Goal: Transaction & Acquisition: Purchase product/service

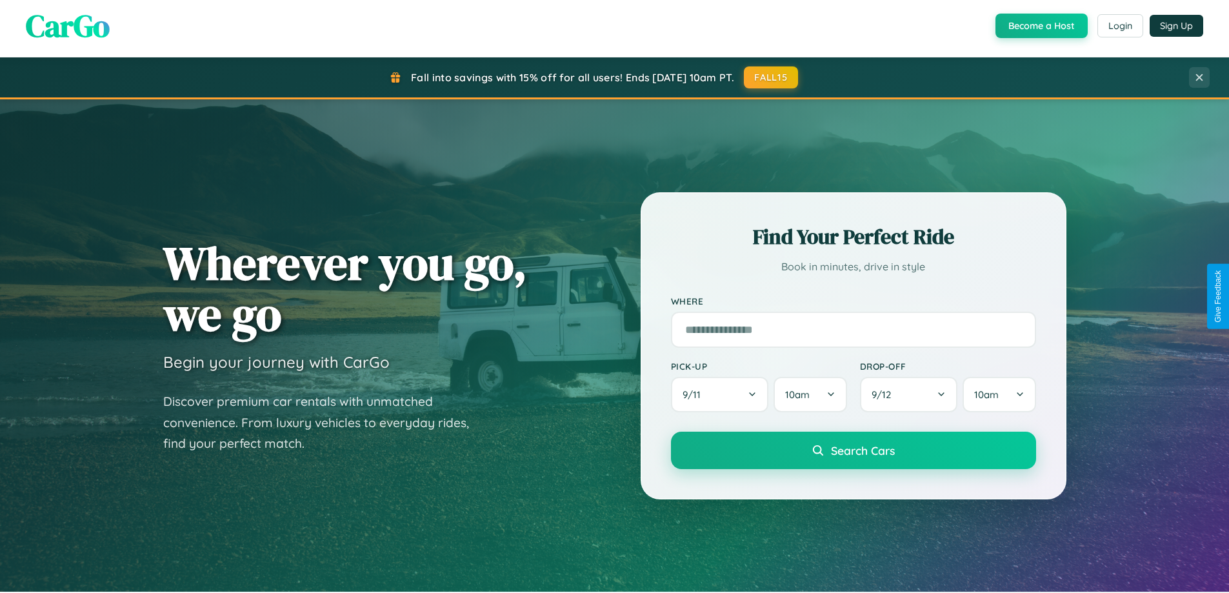
scroll to position [38, 0]
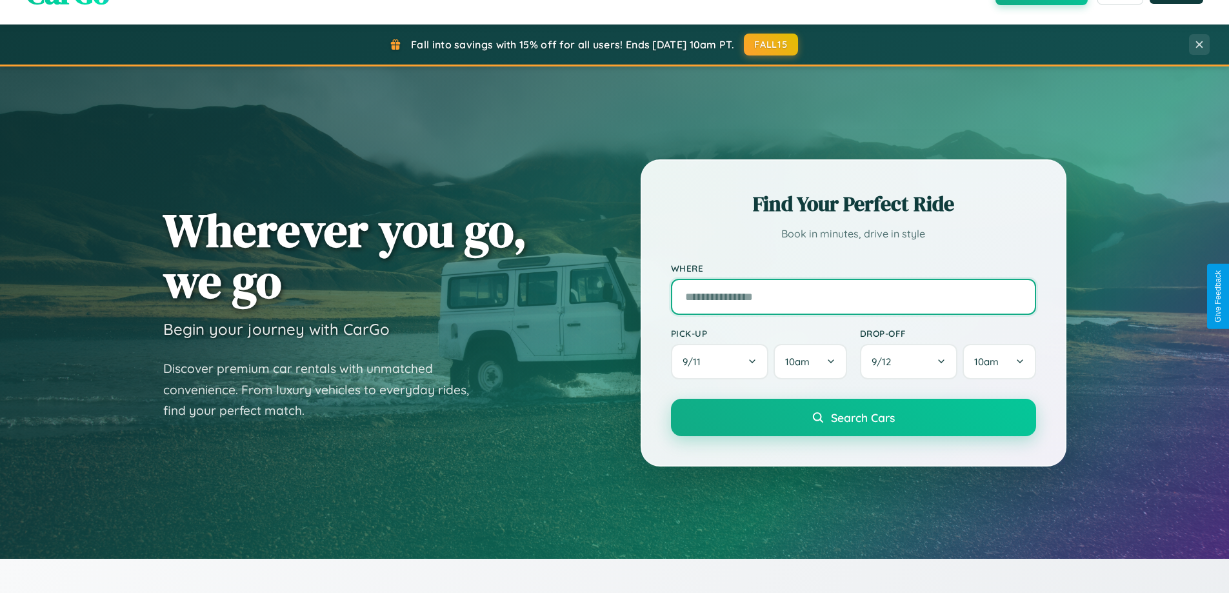
click at [853, 296] on input "text" at bounding box center [853, 297] width 365 height 36
type input "**********"
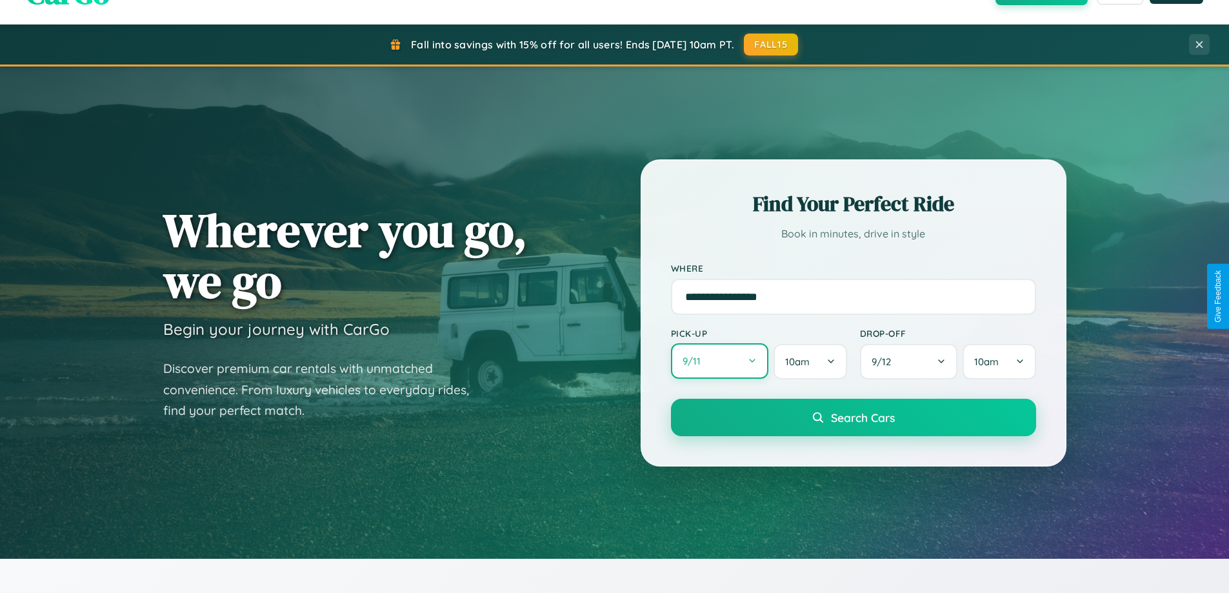
click at [719, 361] on button "9 / 11" at bounding box center [720, 360] width 98 height 35
select select "*"
select select "****"
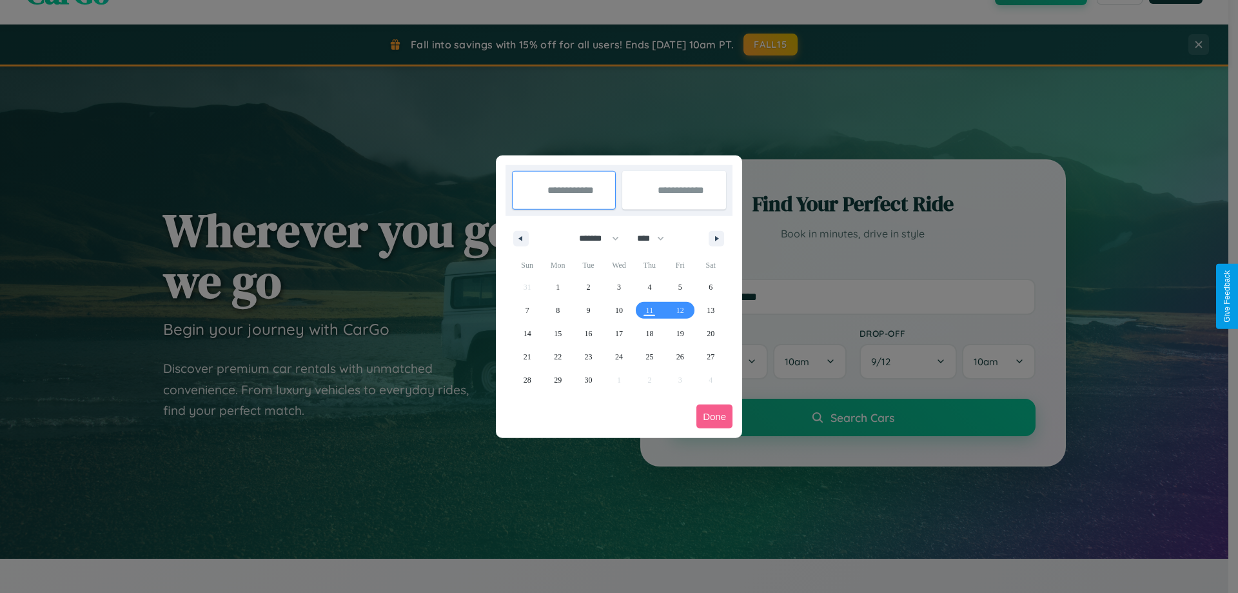
drag, startPoint x: 593, startPoint y: 238, endPoint x: 619, endPoint y: 259, distance: 33.0
click at [593, 238] on select "******* ******** ***** ***** *** **** **** ****** ********* ******* ******** **…" at bounding box center [597, 238] width 55 height 21
select select "*"
drag, startPoint x: 657, startPoint y: 238, endPoint x: 619, endPoint y: 259, distance: 42.7
click at [657, 238] on select "**** **** **** **** **** **** **** **** **** **** **** **** **** **** **** ****…" at bounding box center [650, 238] width 39 height 21
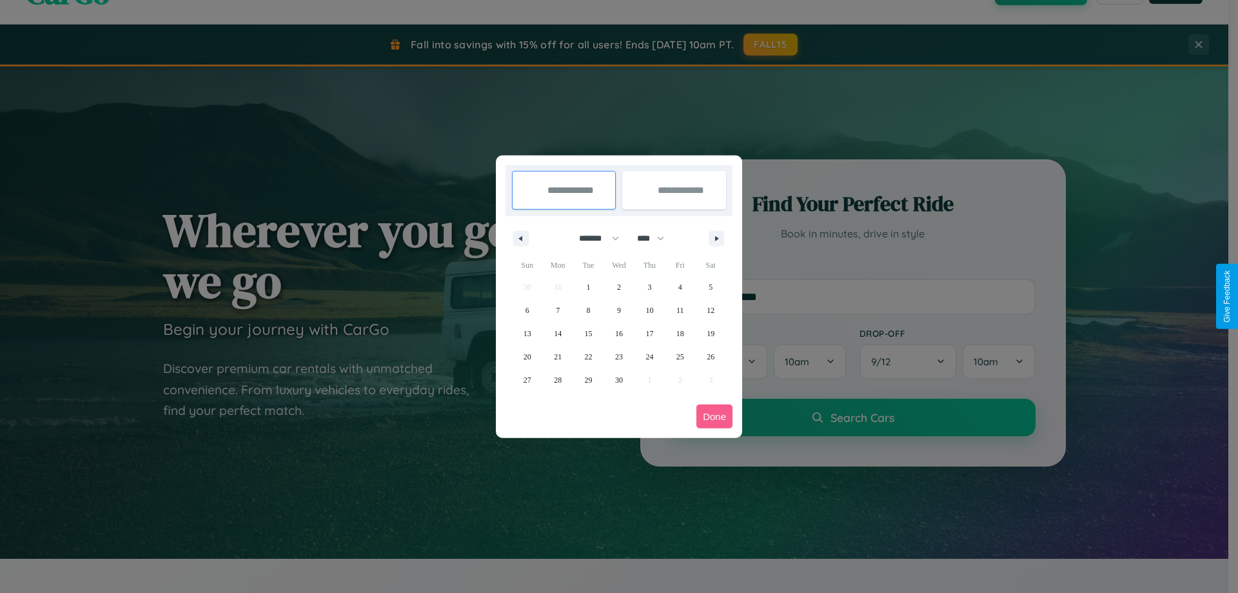
select select "****"
click at [619, 333] on span "15" at bounding box center [619, 333] width 8 height 23
type input "**********"
click at [558, 356] on span "20" at bounding box center [558, 356] width 8 height 23
type input "**********"
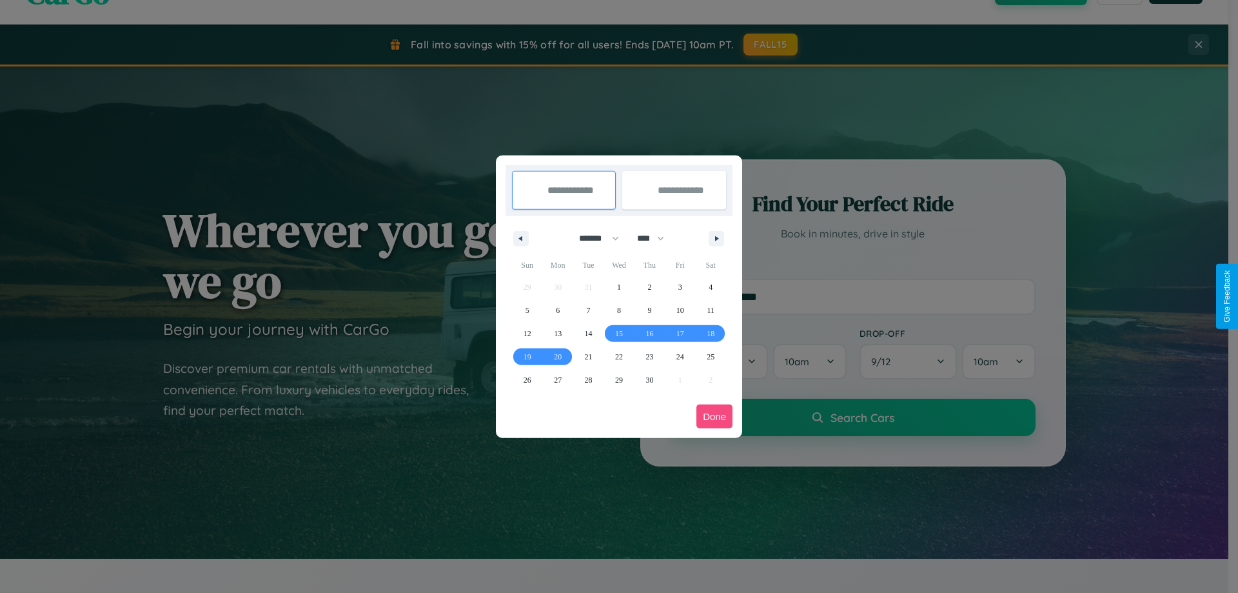
click at [715, 416] on button "Done" at bounding box center [715, 416] width 36 height 24
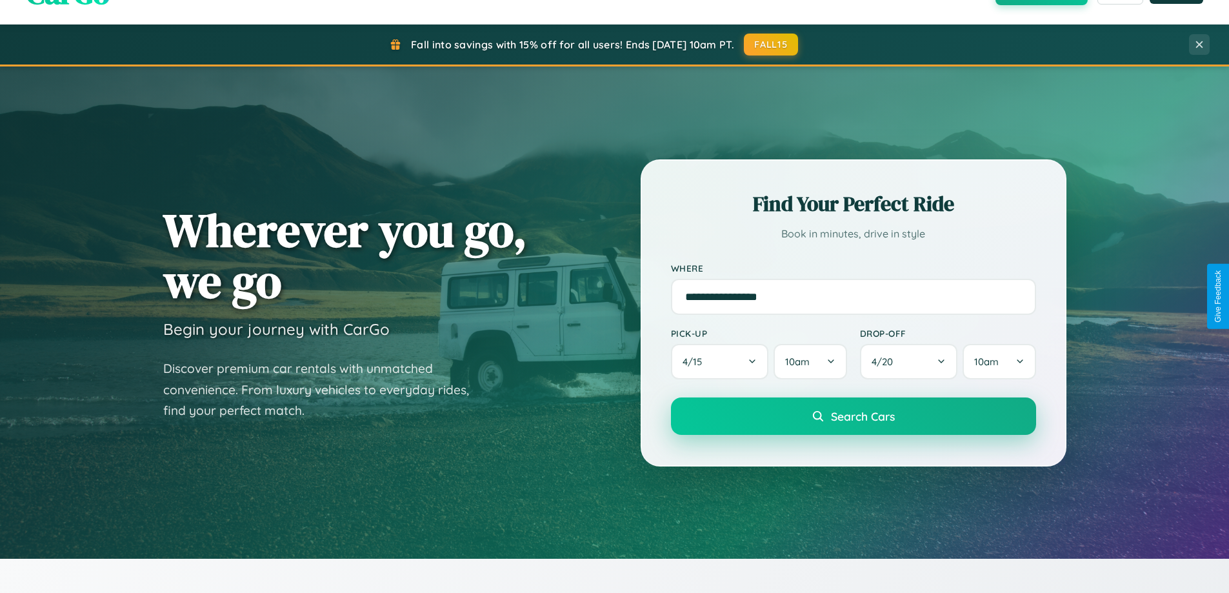
click at [853, 416] on span "Search Cars" at bounding box center [863, 416] width 64 height 14
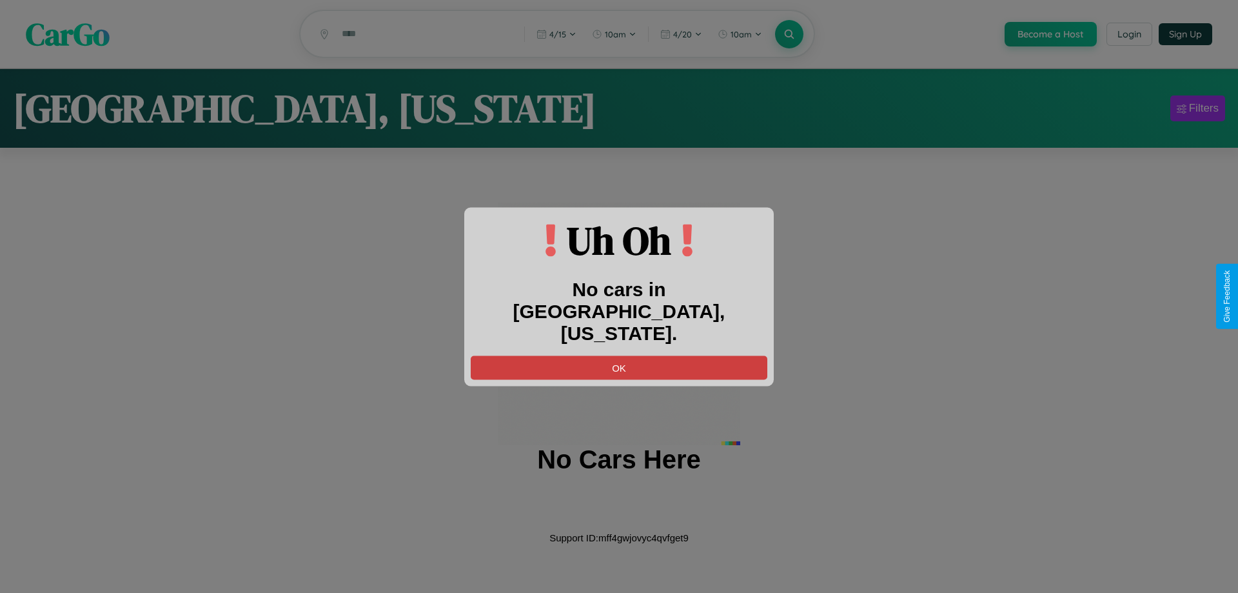
click at [619, 355] on button "OK" at bounding box center [619, 367] width 297 height 24
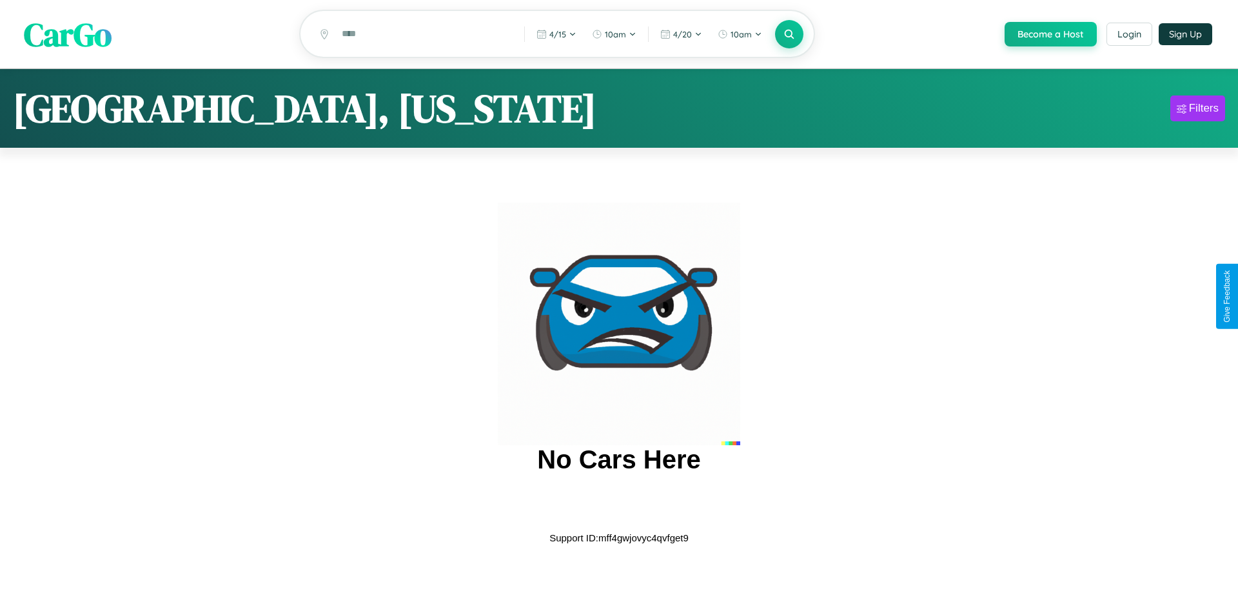
click at [68, 34] on span "CarGo" at bounding box center [68, 34] width 88 height 45
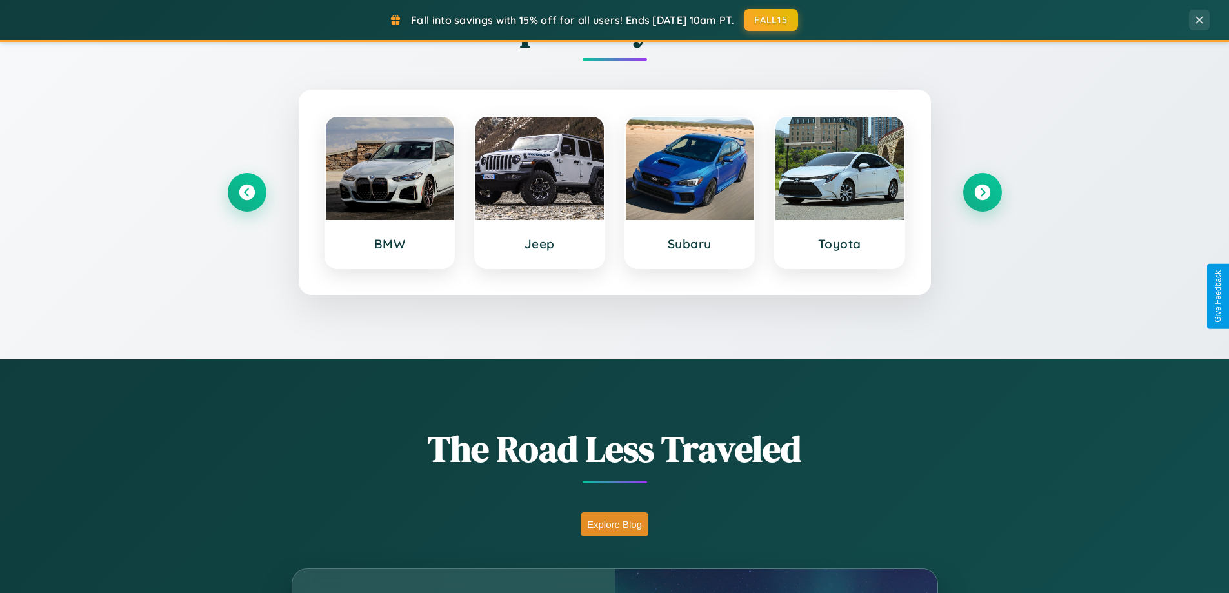
scroll to position [2482, 0]
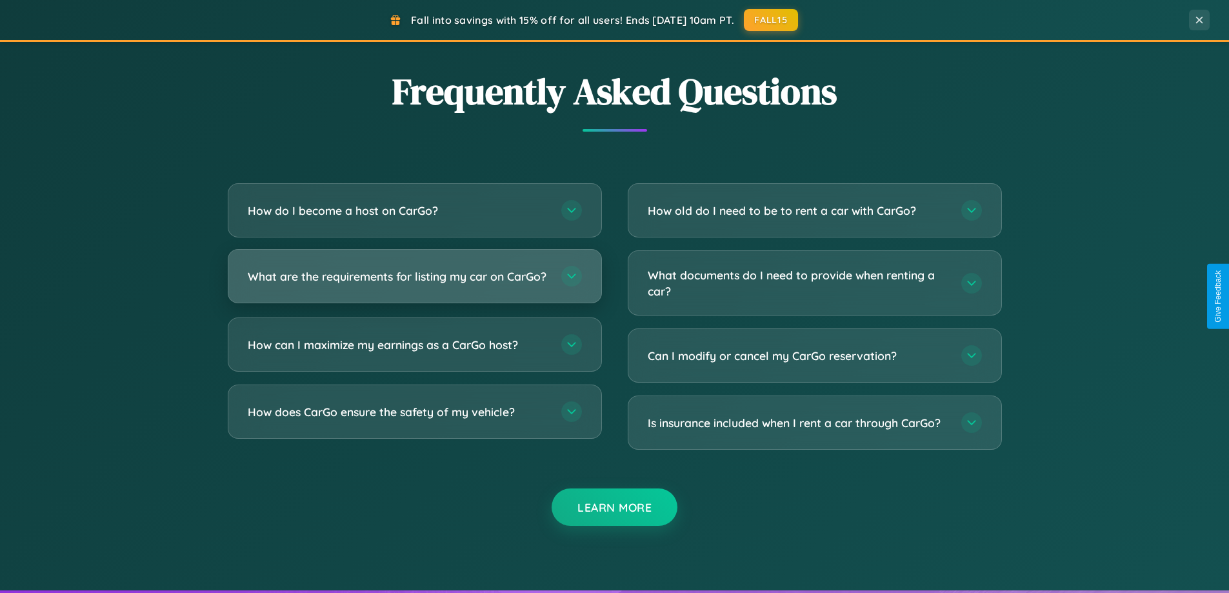
click at [414, 282] on h3 "What are the requirements for listing my car on CarGo?" at bounding box center [398, 276] width 301 height 16
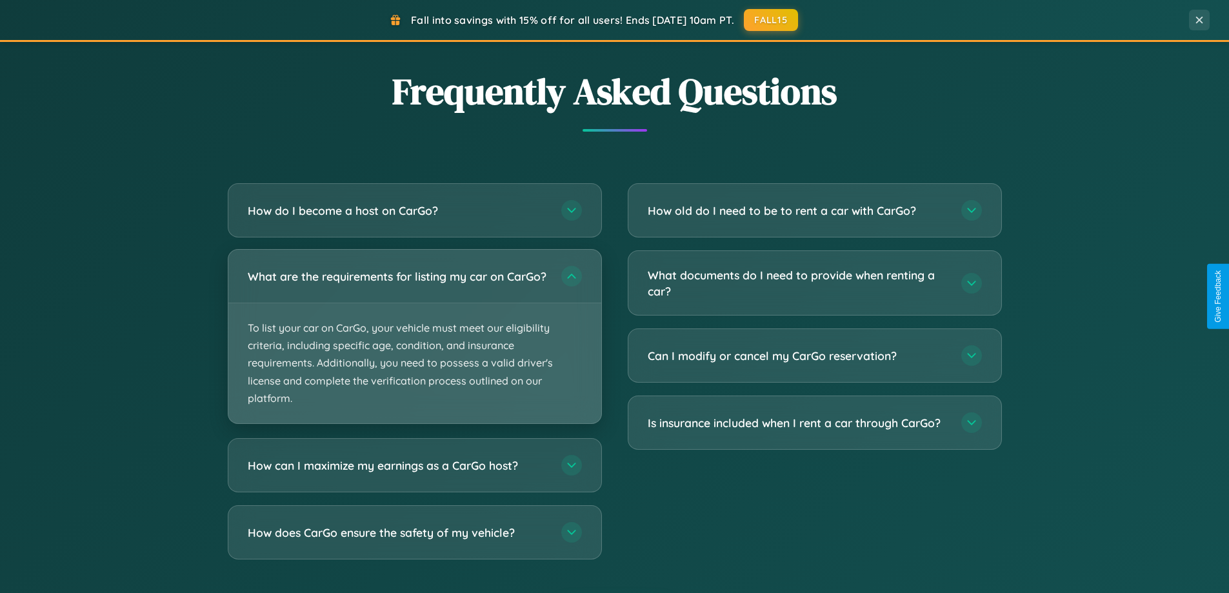
click at [414, 342] on p "To list your car on CarGo, your vehicle must meet our eligibility criteria, inc…" at bounding box center [414, 363] width 373 height 120
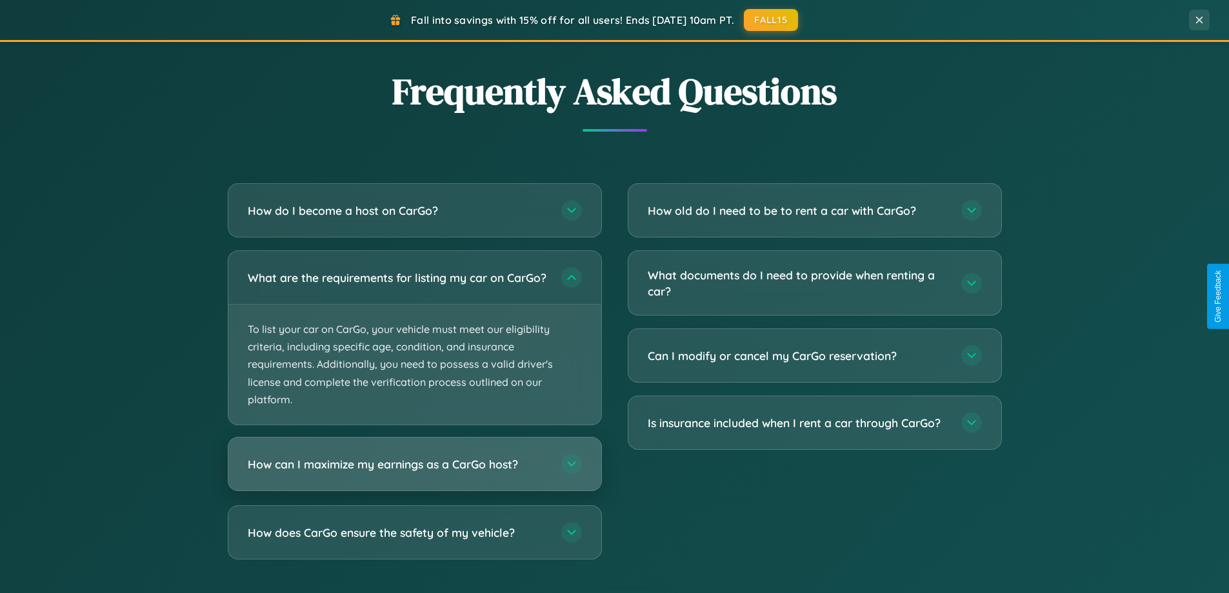
click at [414, 472] on h3 "How can I maximize my earnings as a CarGo host?" at bounding box center [398, 464] width 301 height 16
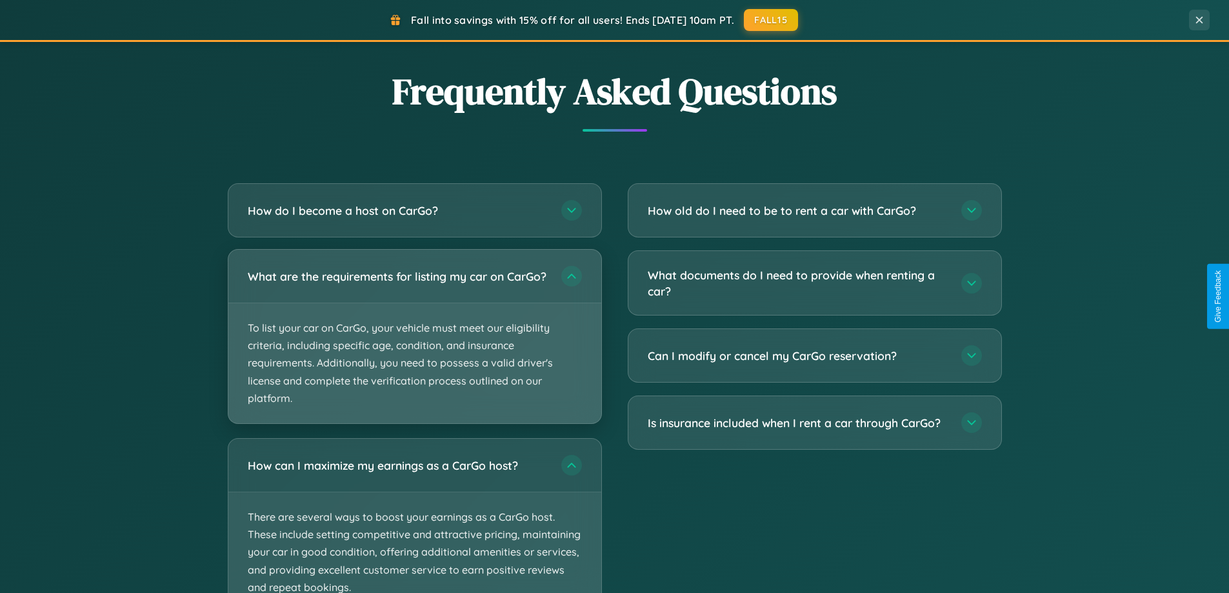
click at [414, 342] on p "To list your car on CarGo, your vehicle must meet our eligibility criteria, inc…" at bounding box center [414, 363] width 373 height 120
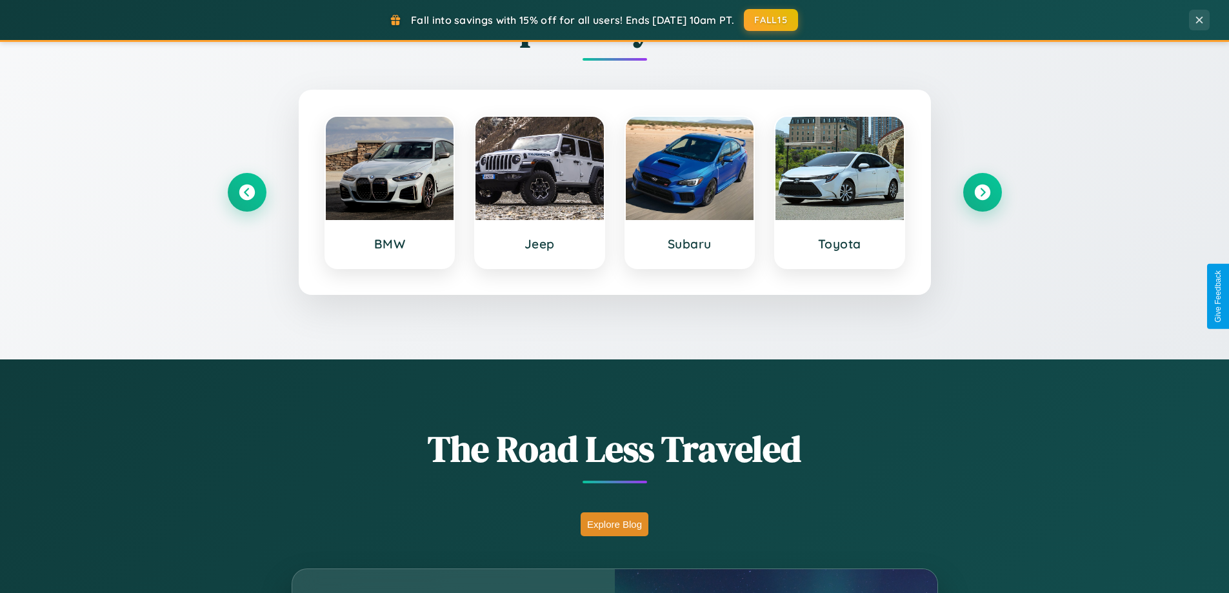
scroll to position [0, 0]
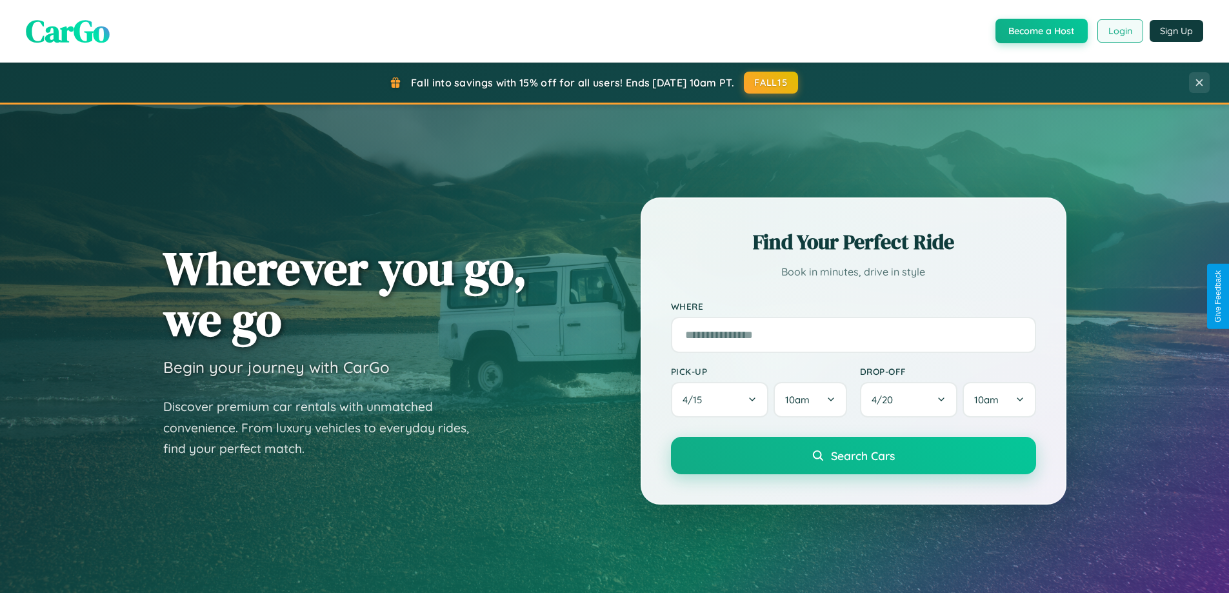
click at [1119, 31] on button "Login" at bounding box center [1120, 30] width 46 height 23
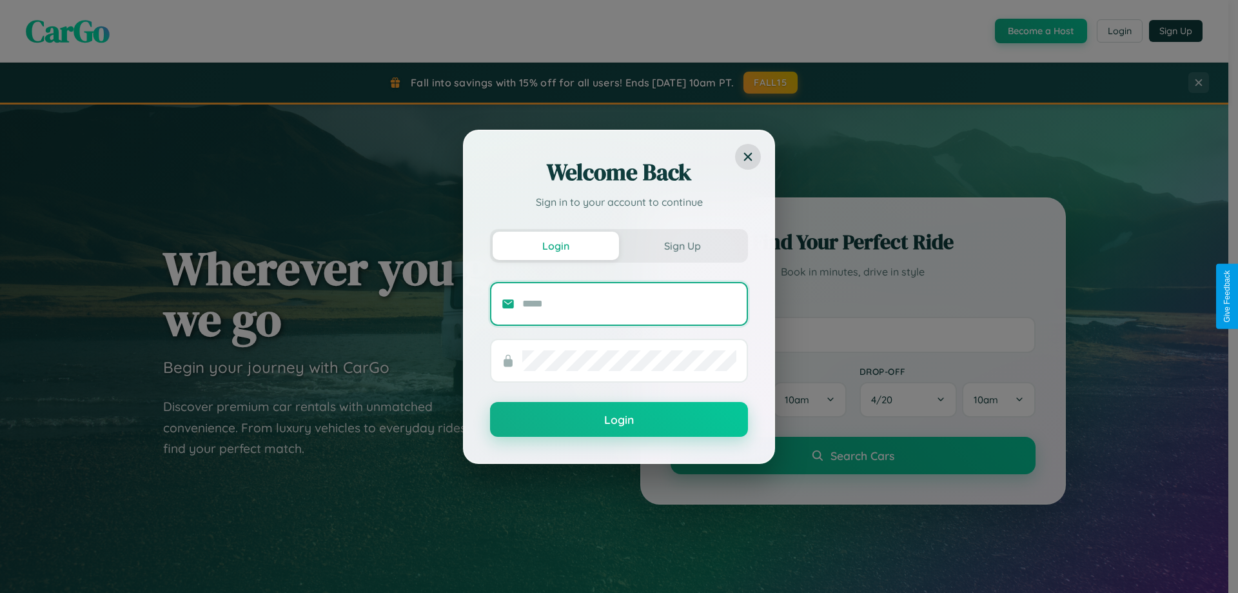
click at [630, 303] on input "text" at bounding box center [629, 303] width 214 height 21
type input "**********"
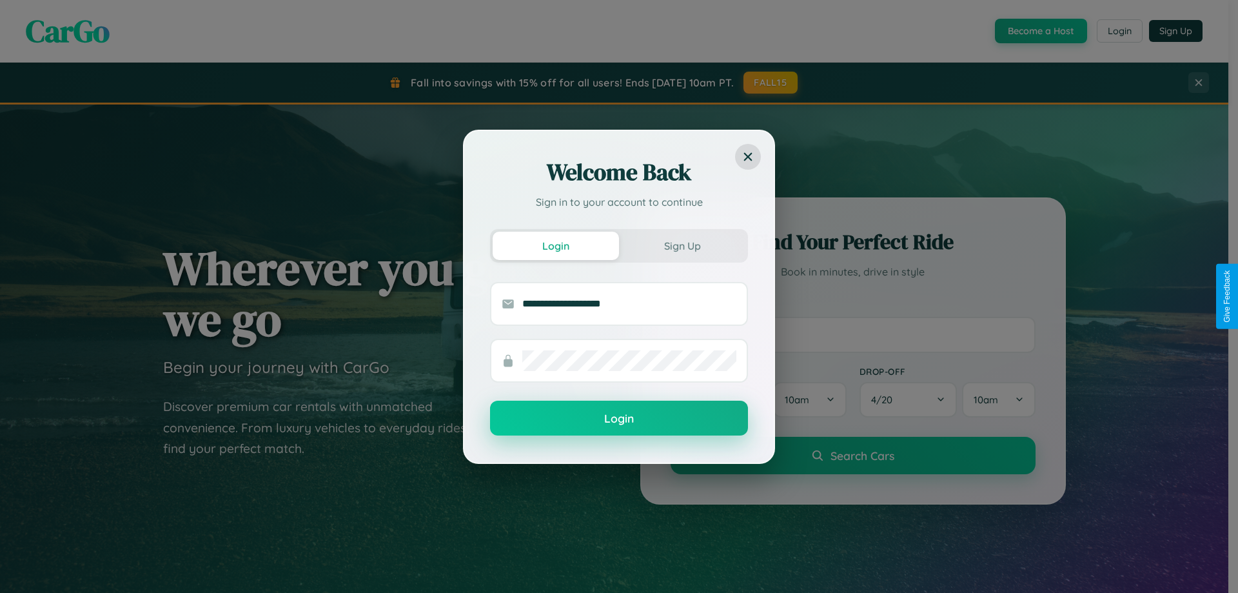
click at [619, 419] on button "Login" at bounding box center [619, 418] width 258 height 35
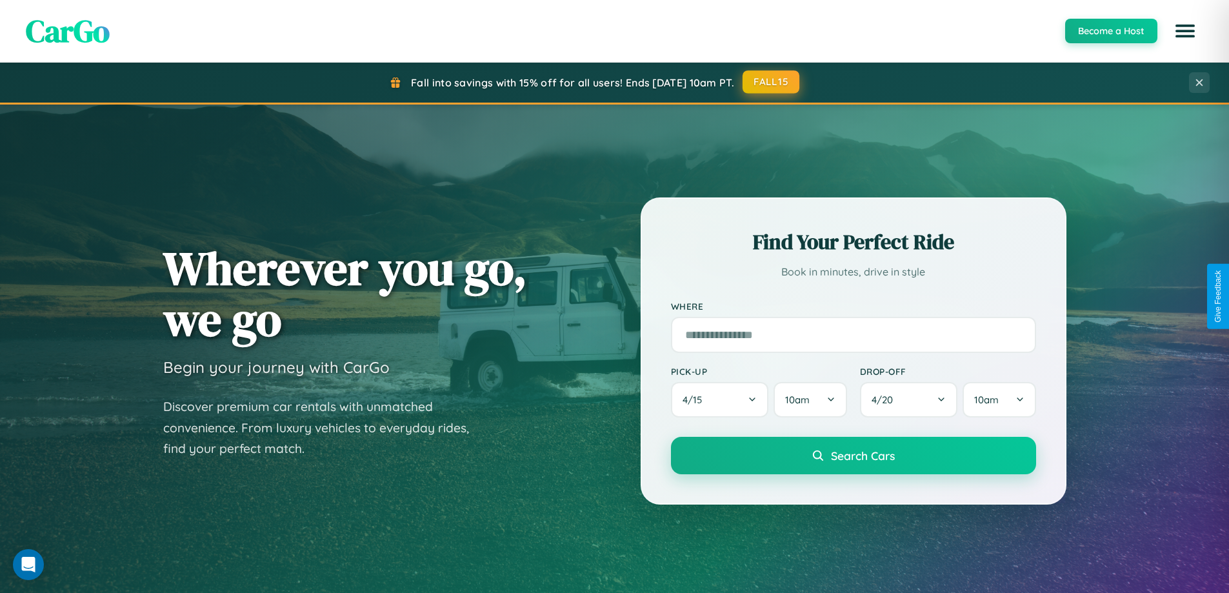
click at [771, 83] on button "FALL15" at bounding box center [770, 81] width 57 height 23
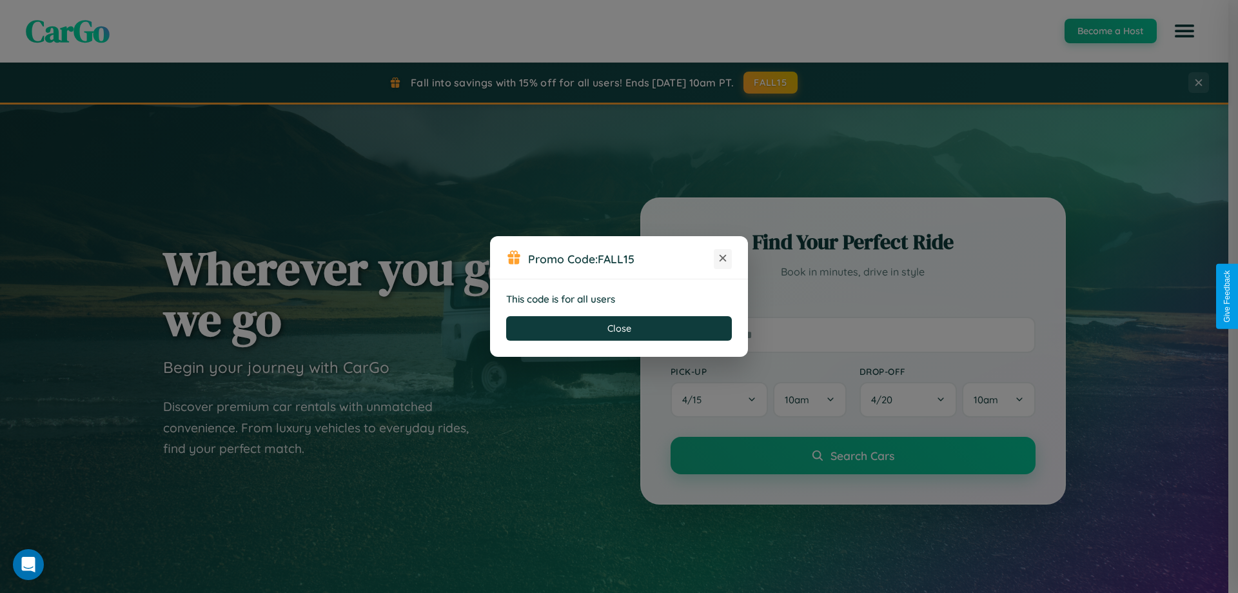
click at [723, 259] on icon at bounding box center [723, 258] width 13 height 13
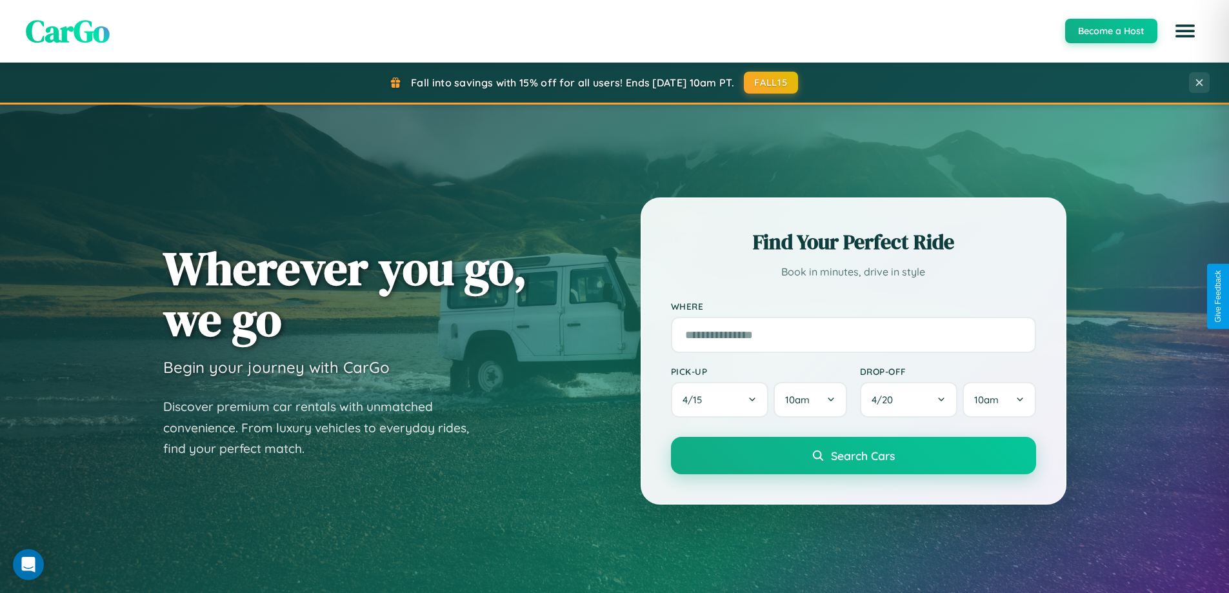
scroll to position [1511, 0]
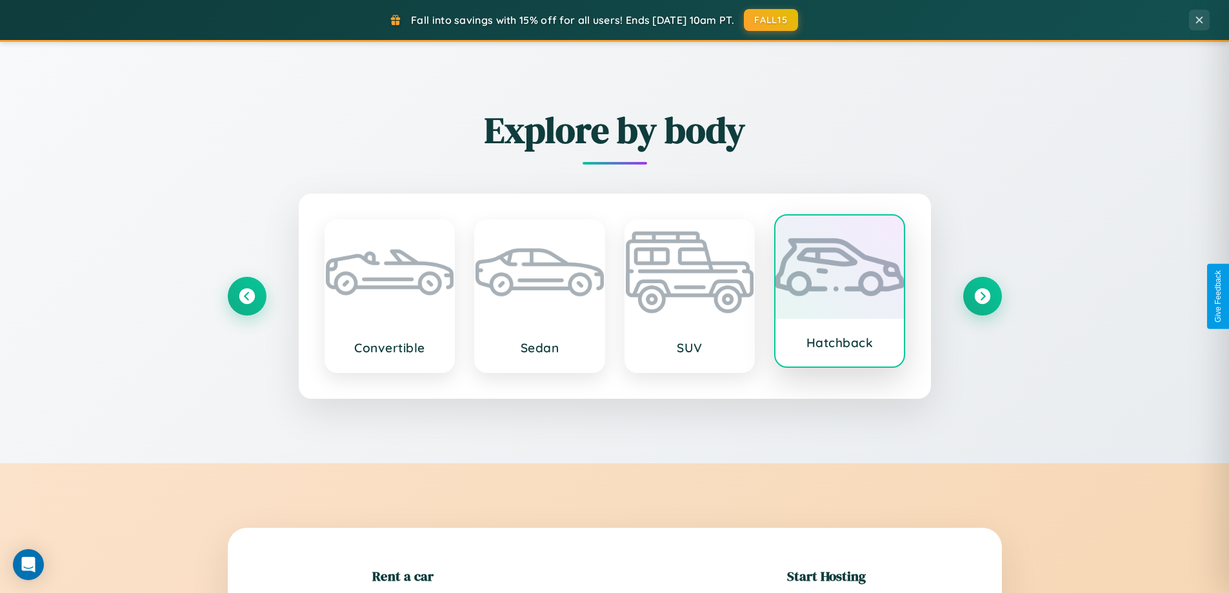
click at [839, 291] on div at bounding box center [839, 266] width 128 height 103
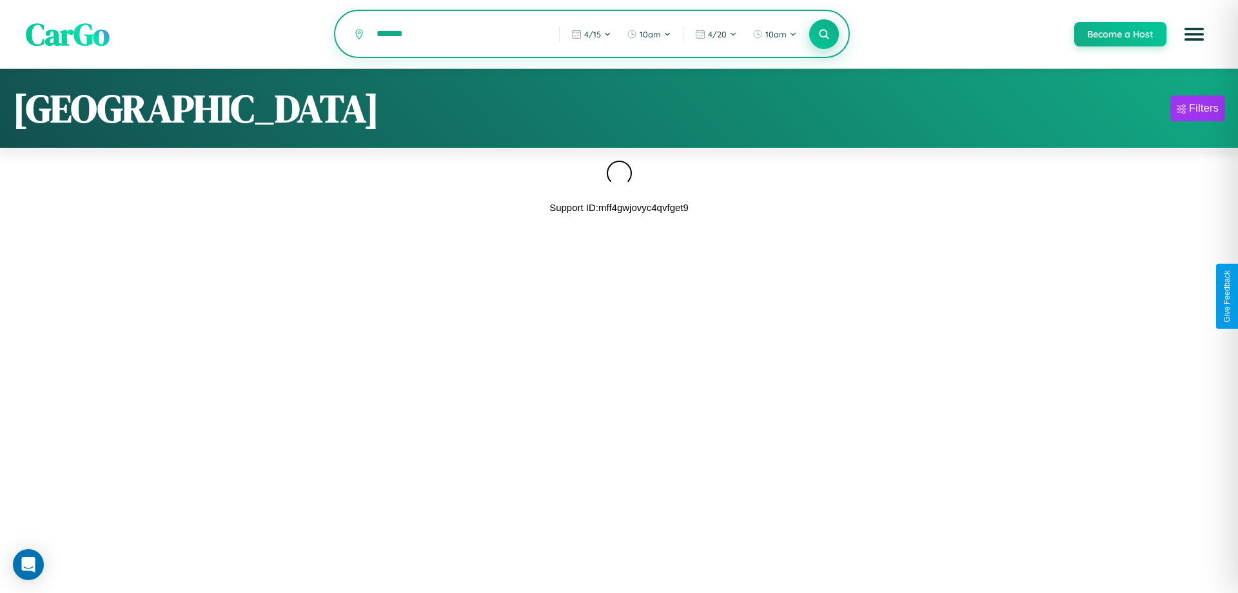
type input "*******"
click at [824, 35] on icon at bounding box center [824, 34] width 12 height 12
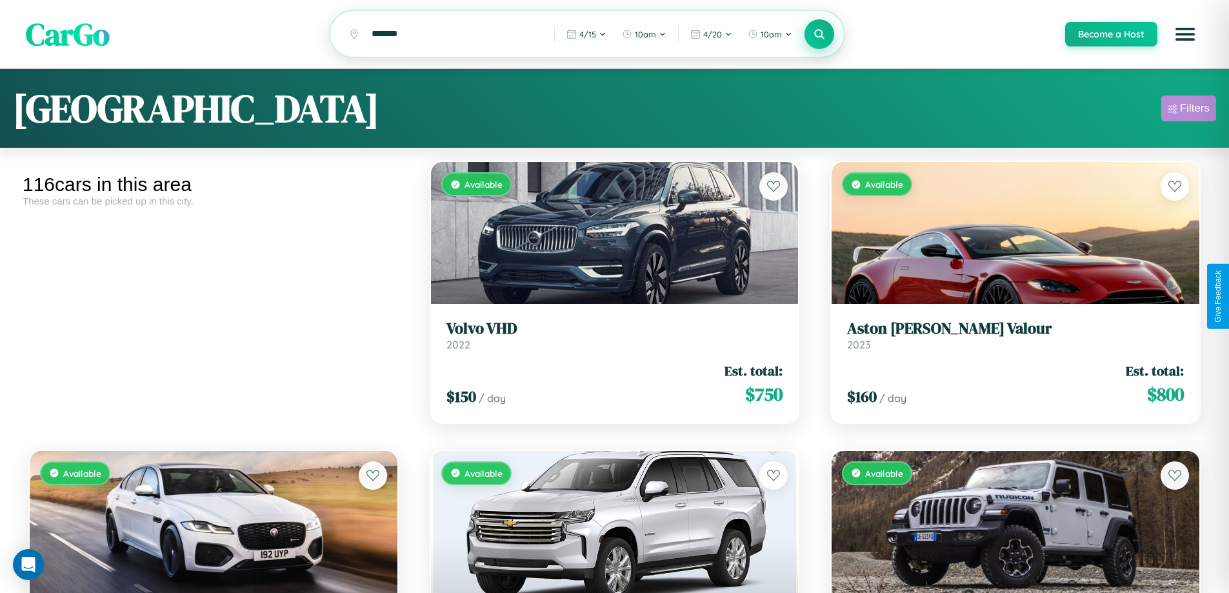
click at [1188, 110] on div "Filters" at bounding box center [1195, 108] width 30 height 13
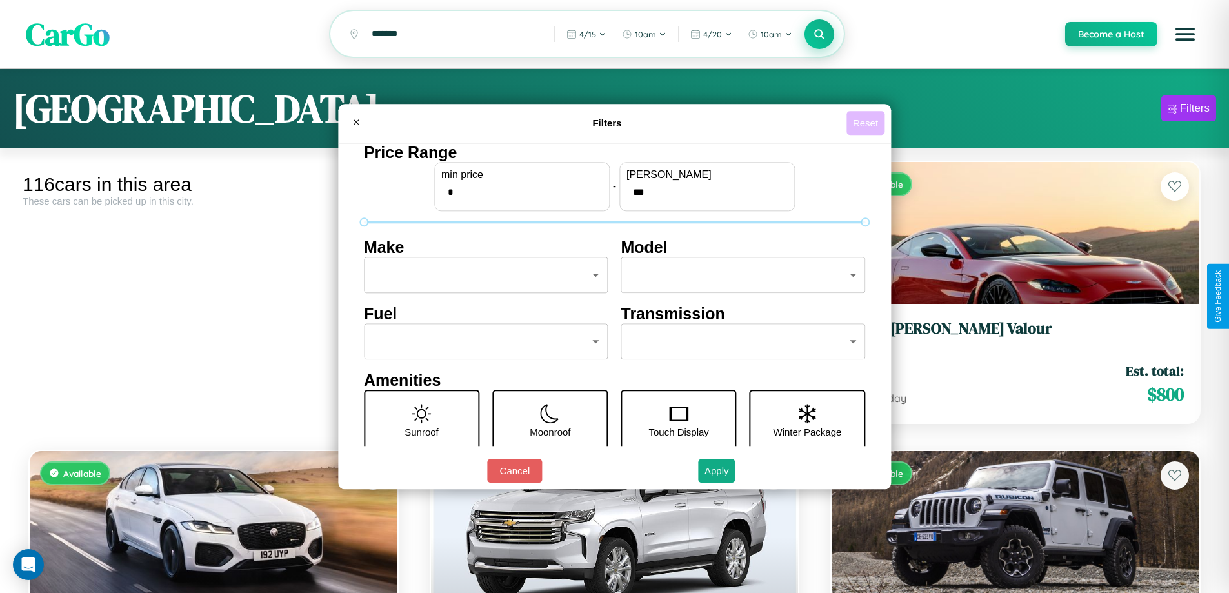
click at [867, 123] on button "Reset" at bounding box center [865, 123] width 38 height 24
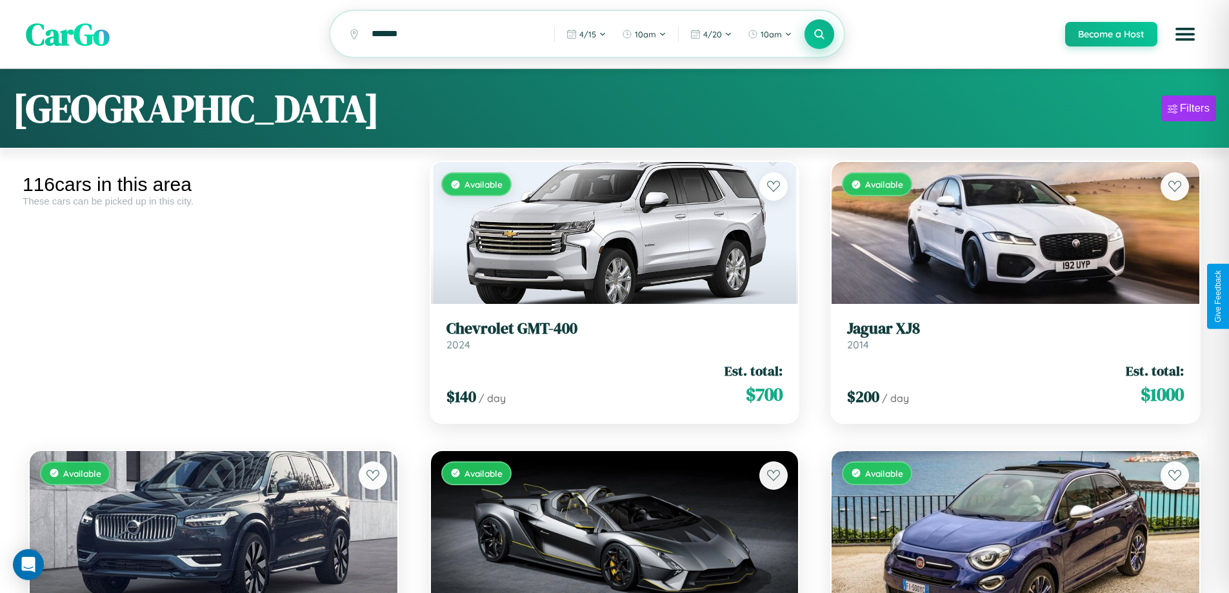
scroll to position [8558, 0]
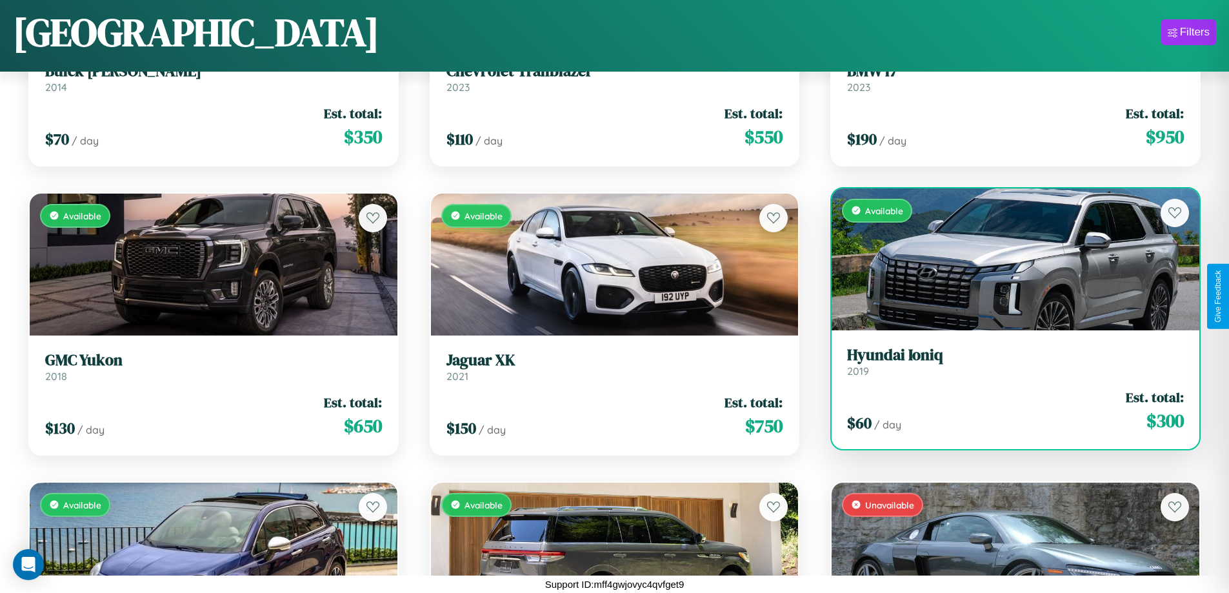
click at [1007, 361] on h3 "Hyundai Ioniq" at bounding box center [1015, 355] width 337 height 19
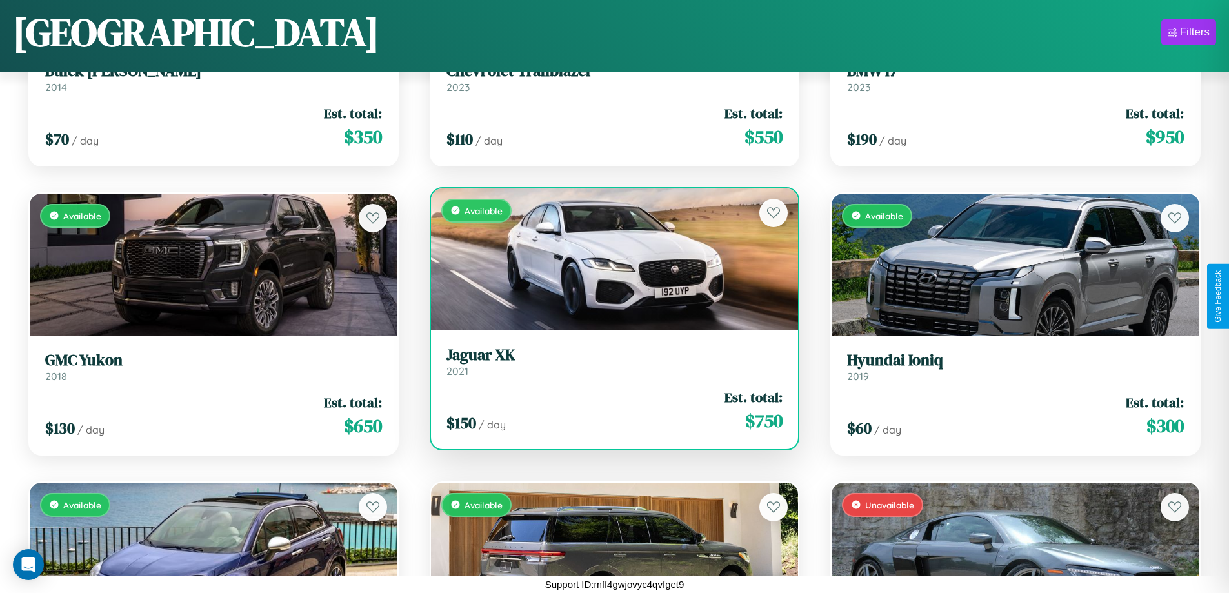
scroll to position [2492, 0]
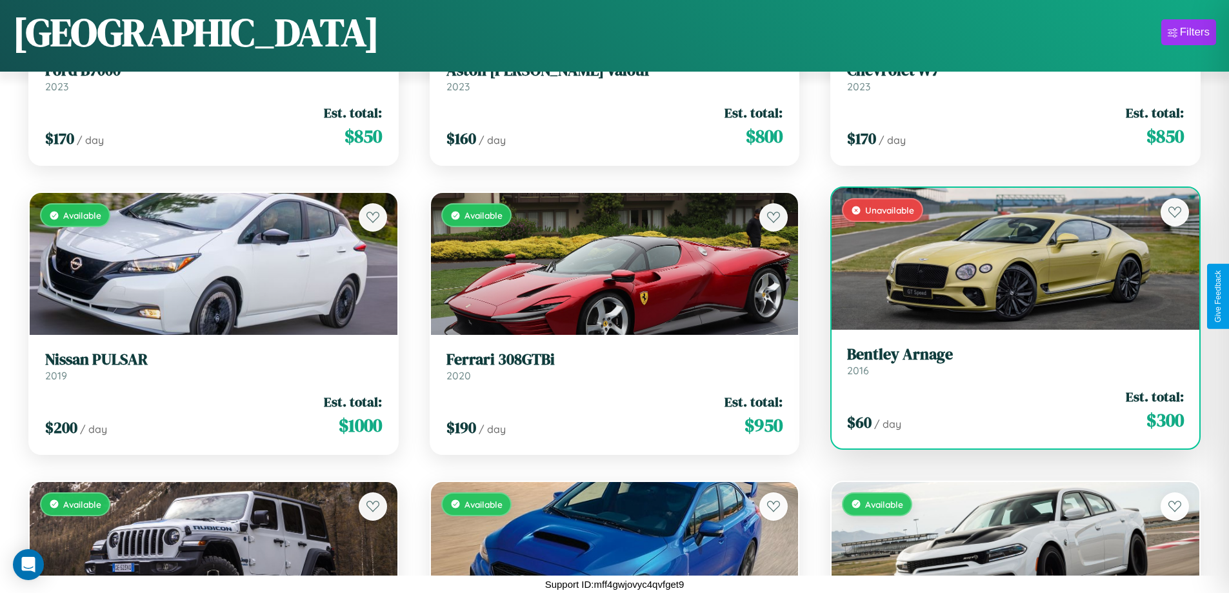
click at [1007, 264] on div "Unavailable" at bounding box center [1015, 259] width 368 height 142
click at [1007, 259] on div "Unavailable" at bounding box center [1015, 259] width 368 height 142
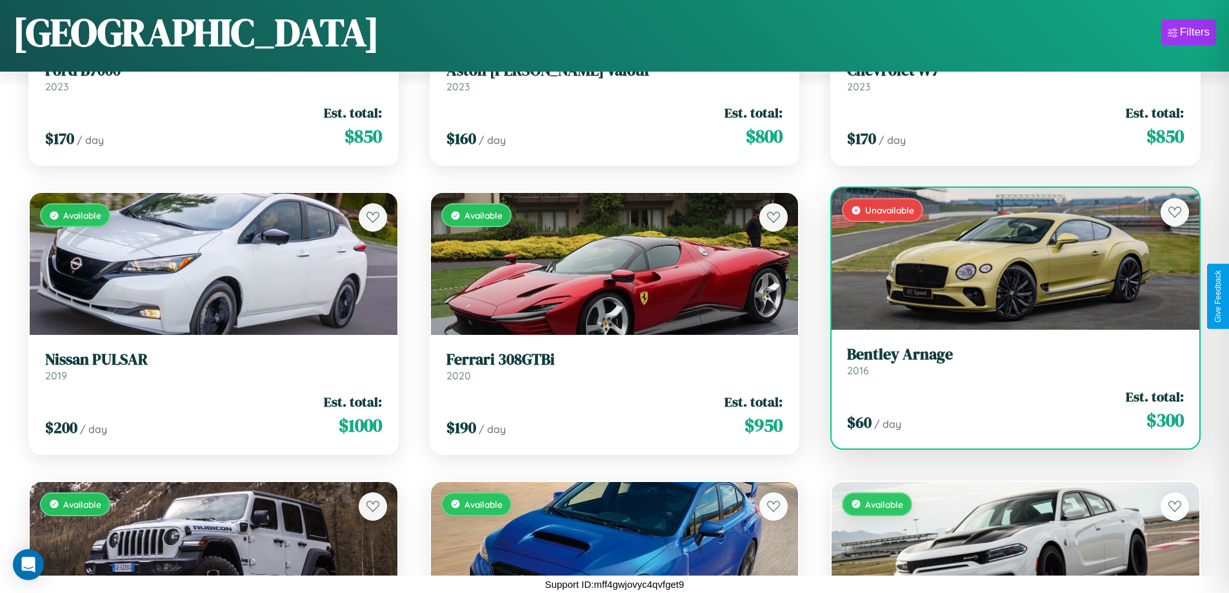
click at [1007, 259] on div "Unavailable" at bounding box center [1015, 259] width 368 height 142
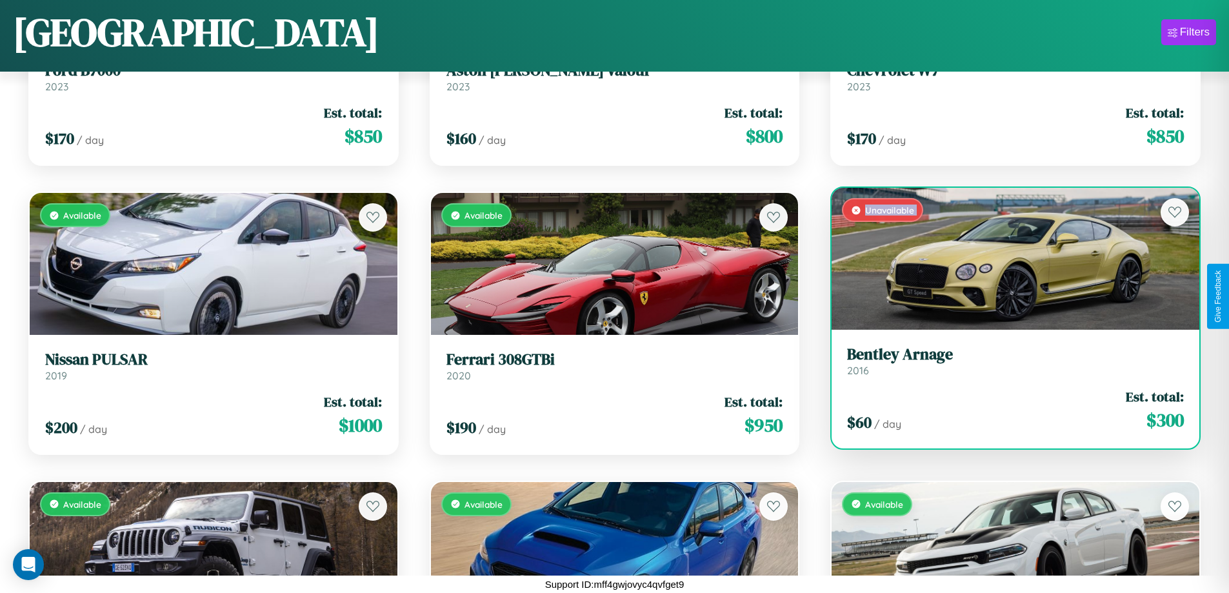
click at [1007, 259] on div "Unavailable" at bounding box center [1015, 259] width 368 height 142
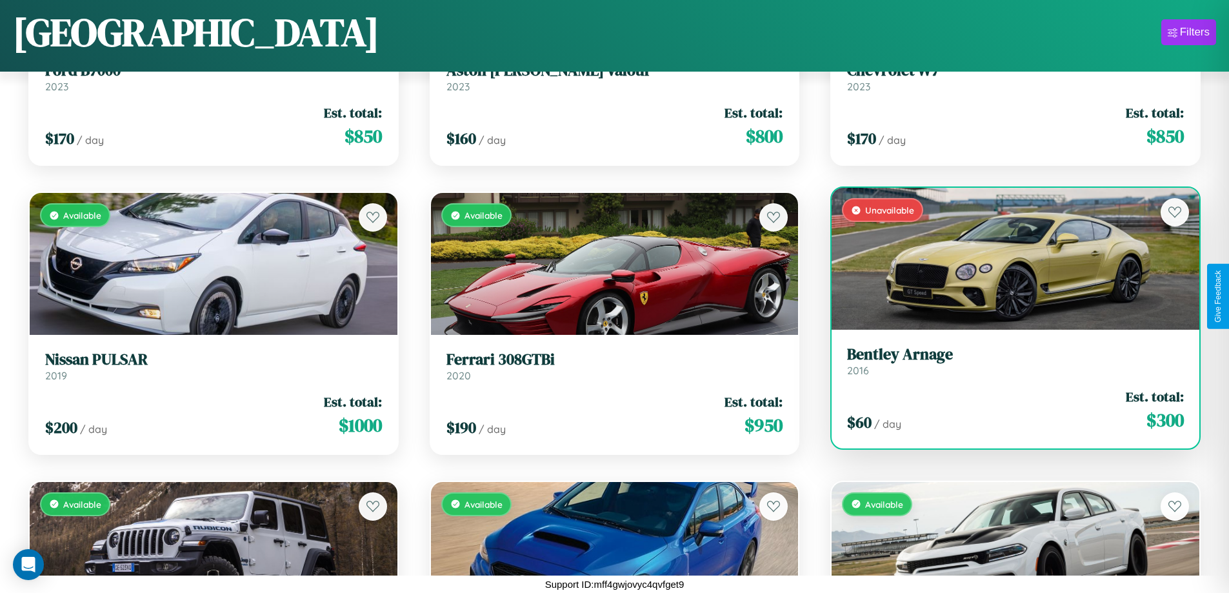
click at [1007, 259] on div "Unavailable" at bounding box center [1015, 259] width 368 height 142
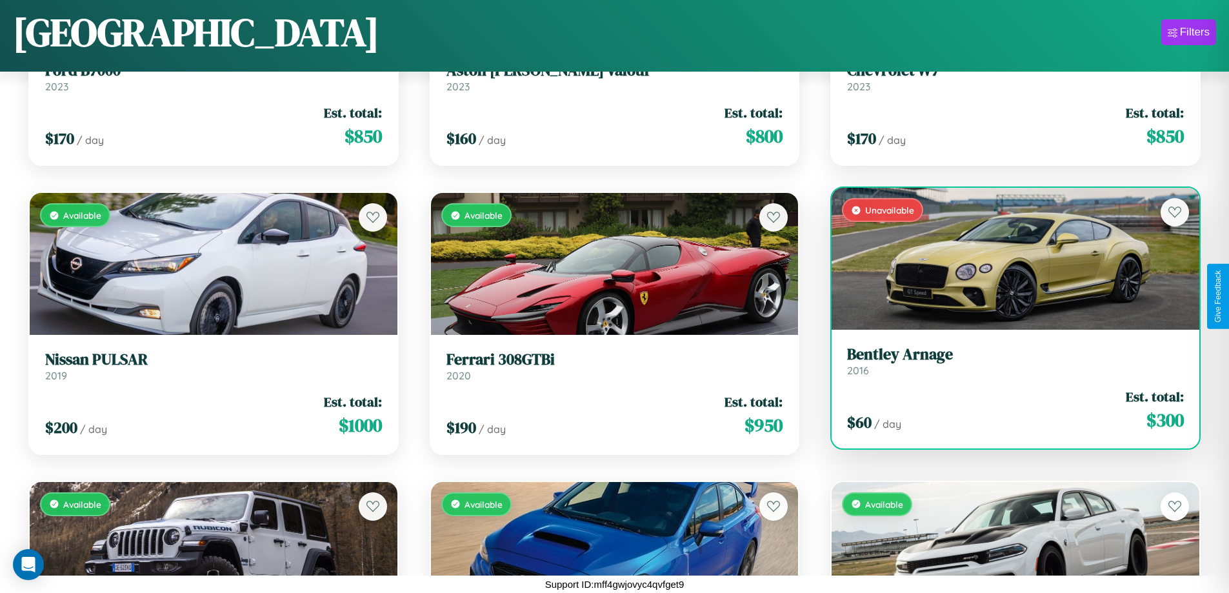
click at [1007, 259] on div "Unavailable" at bounding box center [1015, 259] width 368 height 142
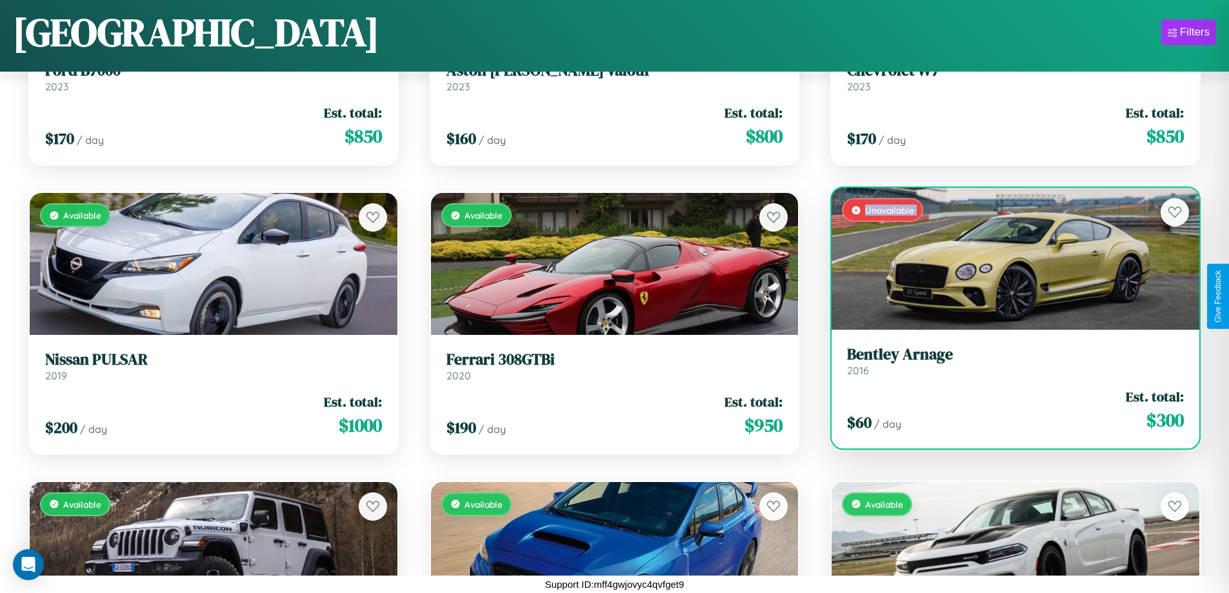
click at [1007, 361] on h3 "Bentley Arnage" at bounding box center [1015, 354] width 337 height 19
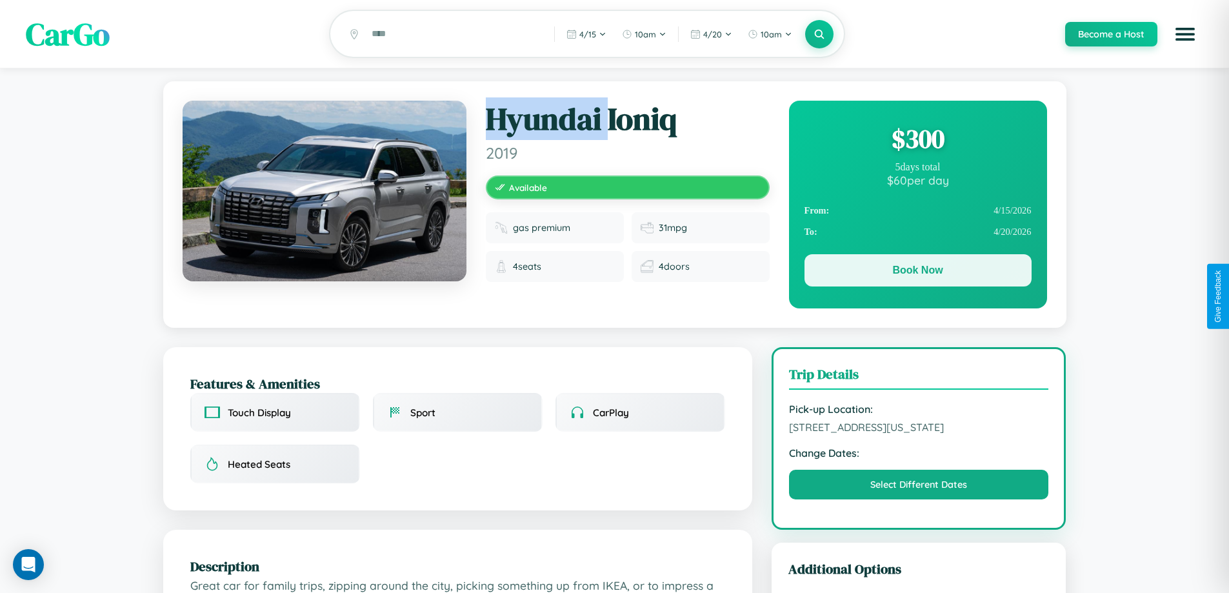
click at [917, 272] on button "Book Now" at bounding box center [917, 270] width 227 height 32
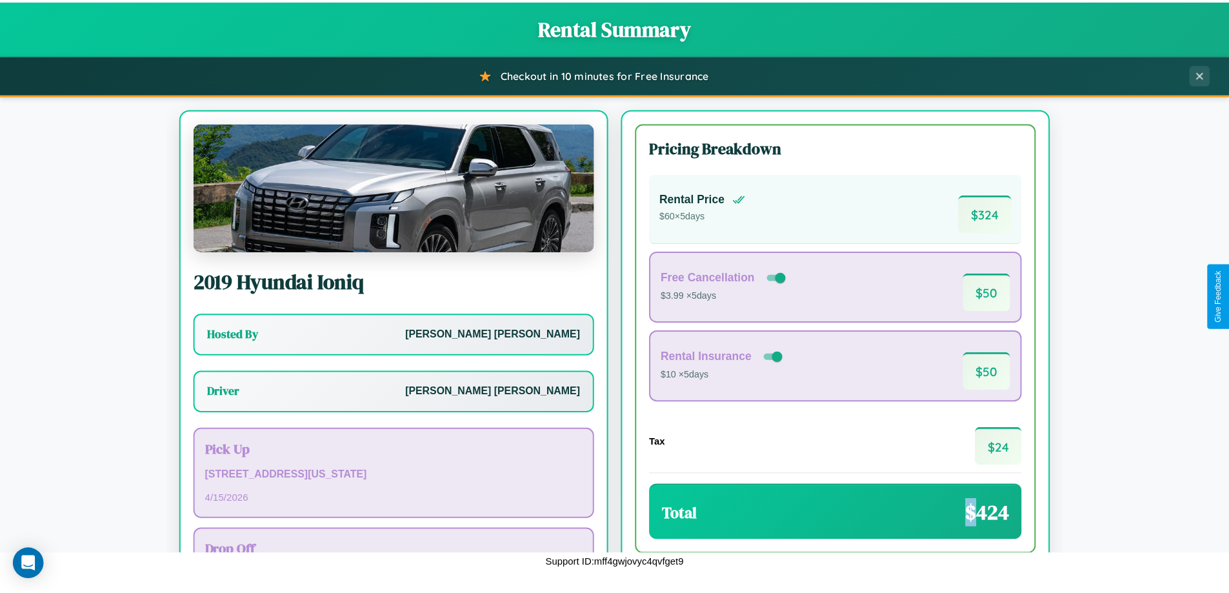
scroll to position [93, 0]
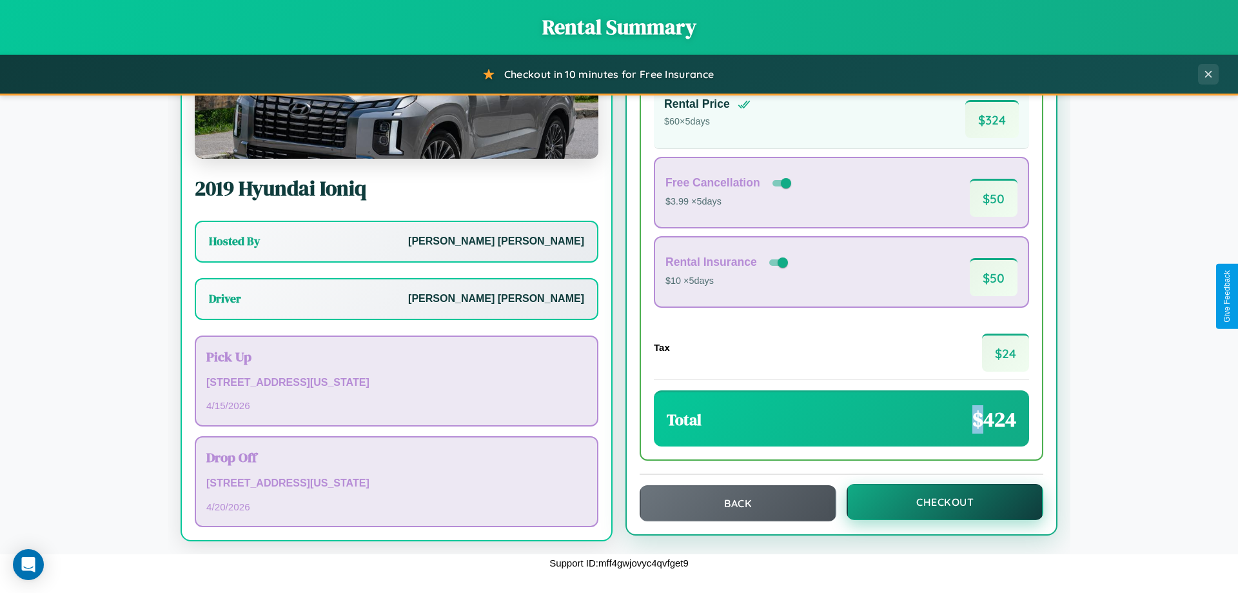
click at [937, 502] on button "Checkout" at bounding box center [945, 502] width 197 height 36
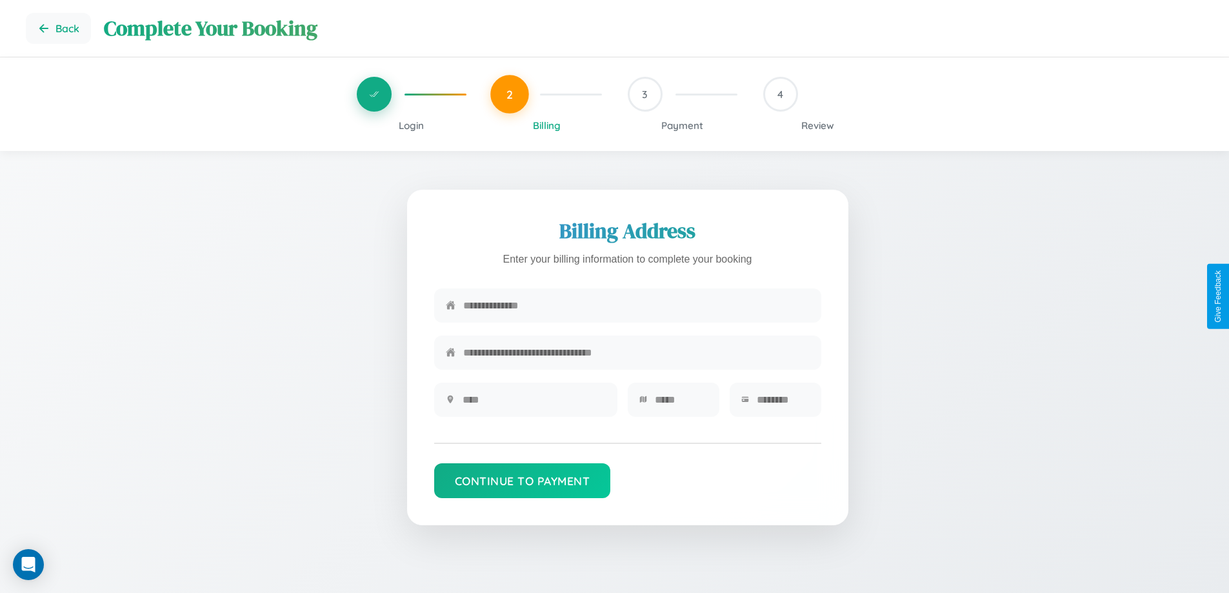
click at [411, 125] on span "Login" at bounding box center [411, 125] width 25 height 12
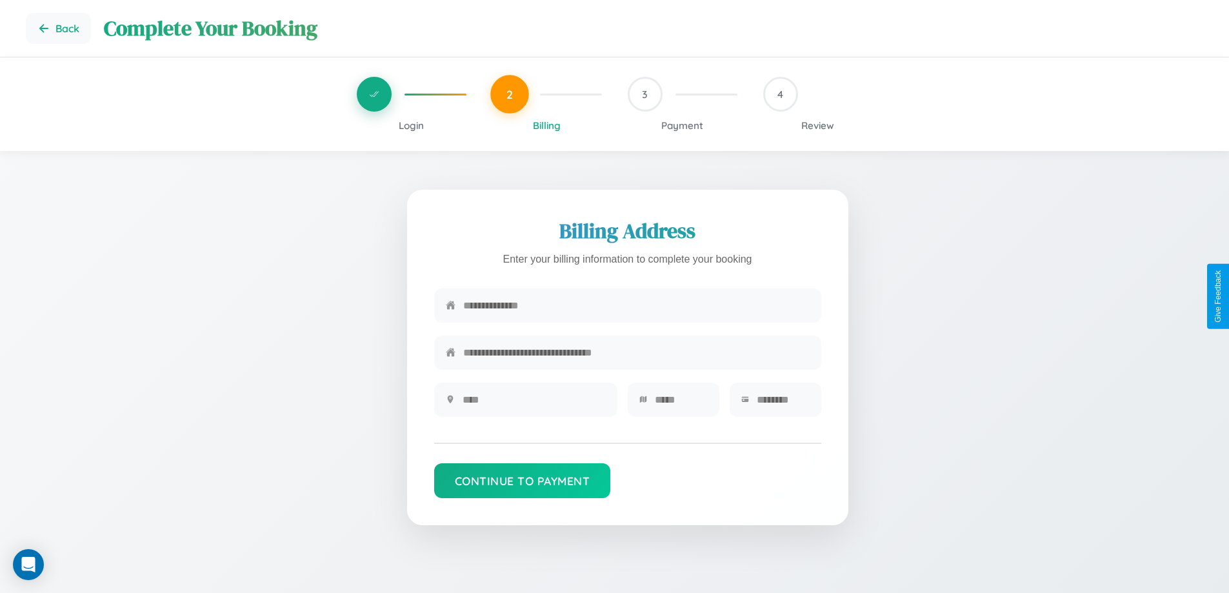
click at [411, 125] on span "Login" at bounding box center [411, 125] width 25 height 12
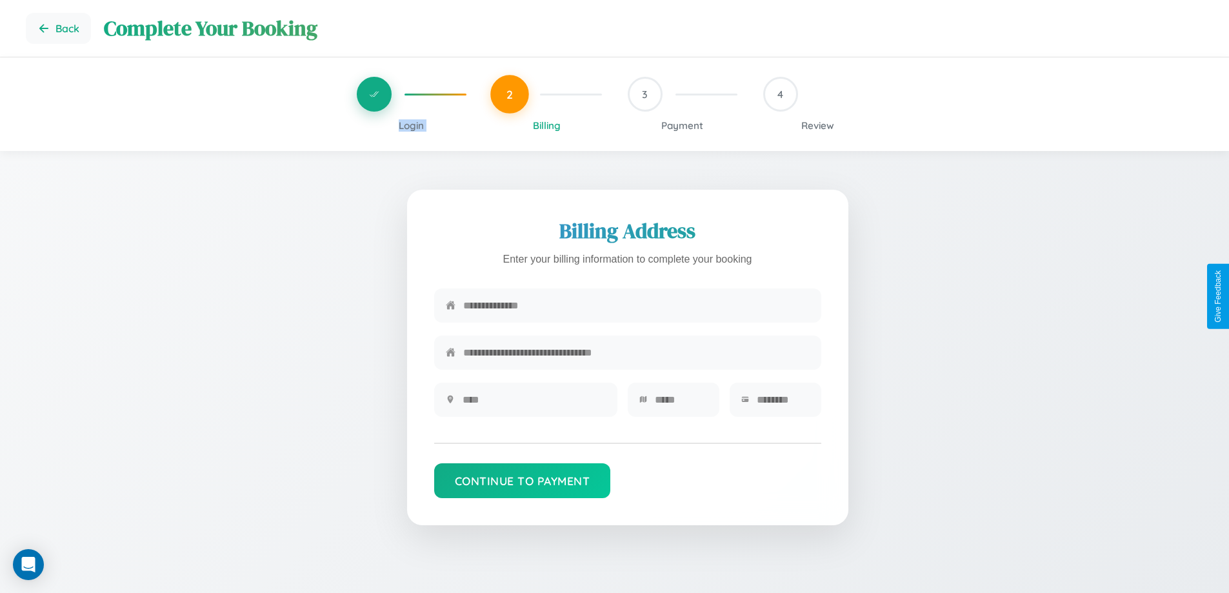
click at [411, 125] on span "Login" at bounding box center [411, 125] width 25 height 12
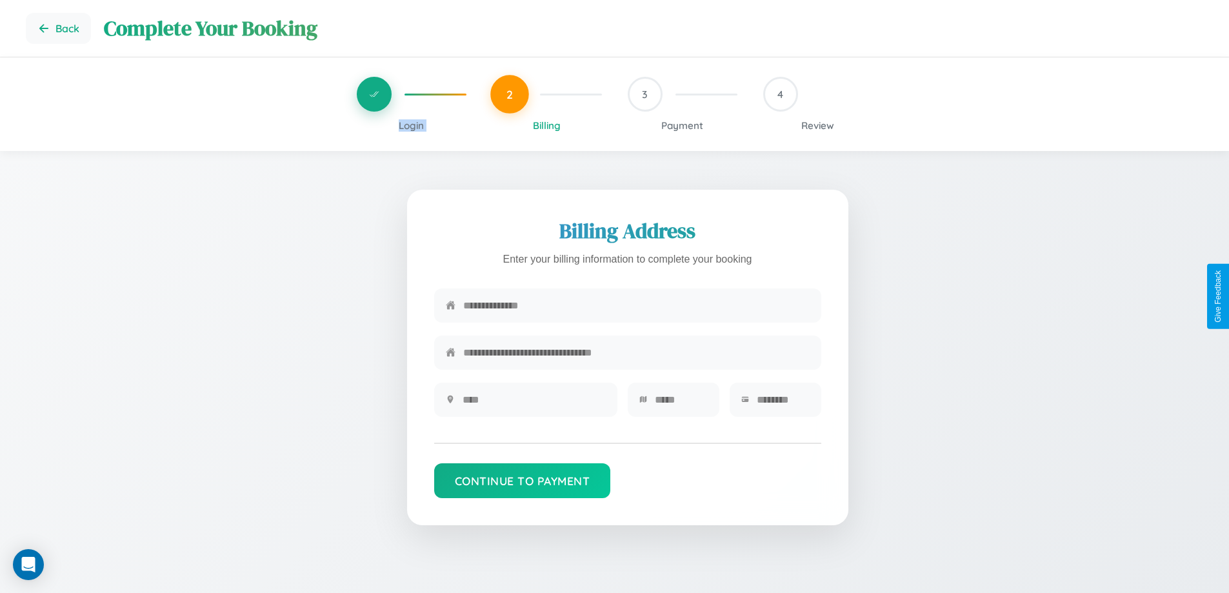
click at [411, 125] on span "Login" at bounding box center [411, 125] width 25 height 12
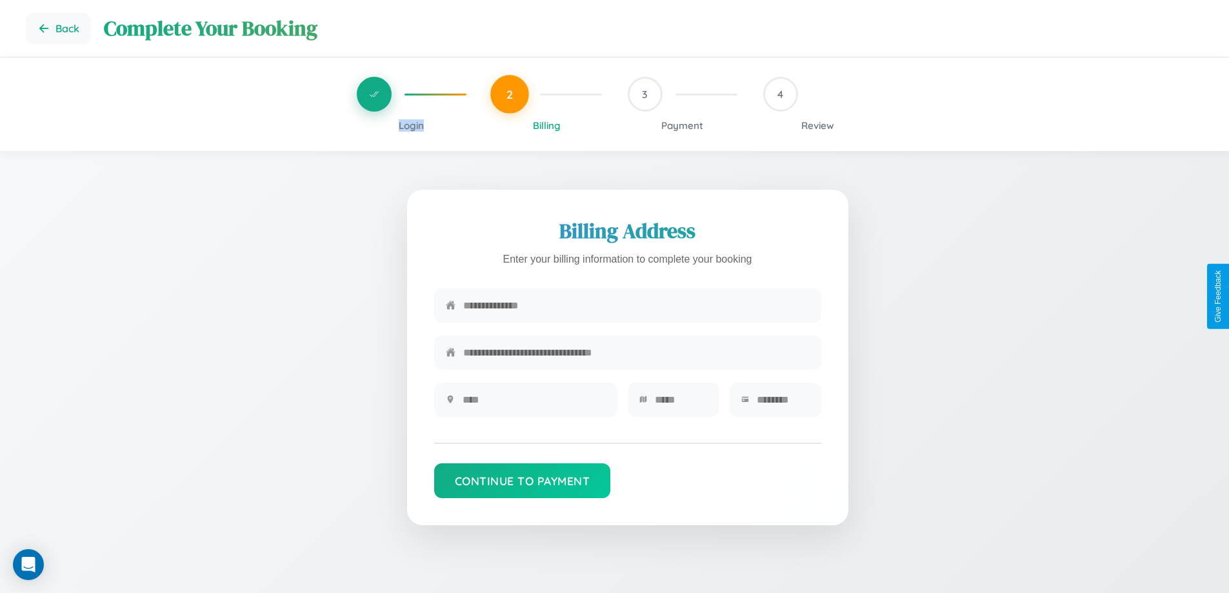
click at [411, 125] on span "Login" at bounding box center [411, 125] width 25 height 12
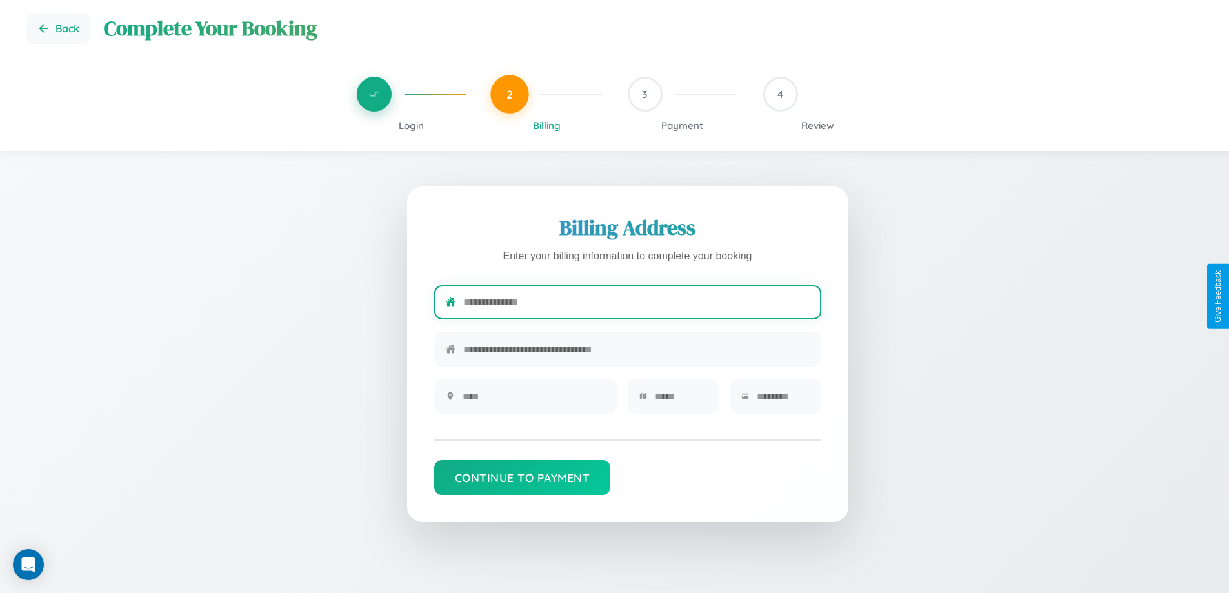
click at [636, 305] on input "text" at bounding box center [636, 302] width 346 height 32
type input "**********"
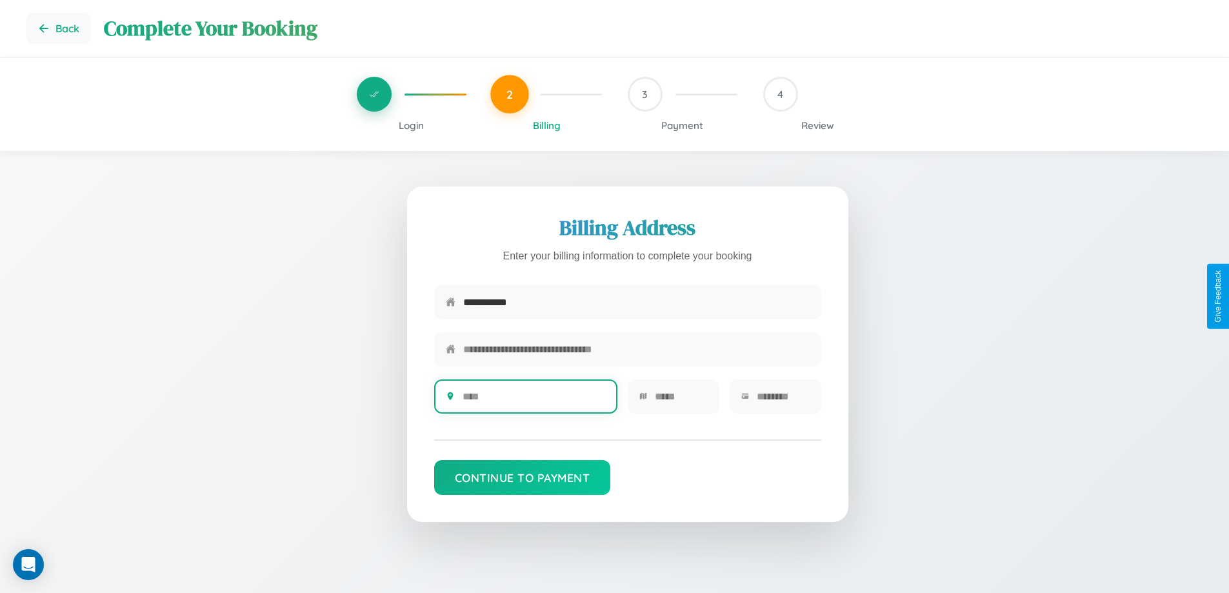
click at [533, 401] on input "text" at bounding box center [533, 397] width 143 height 32
type input "********"
click at [681, 401] on input "text" at bounding box center [681, 397] width 53 height 32
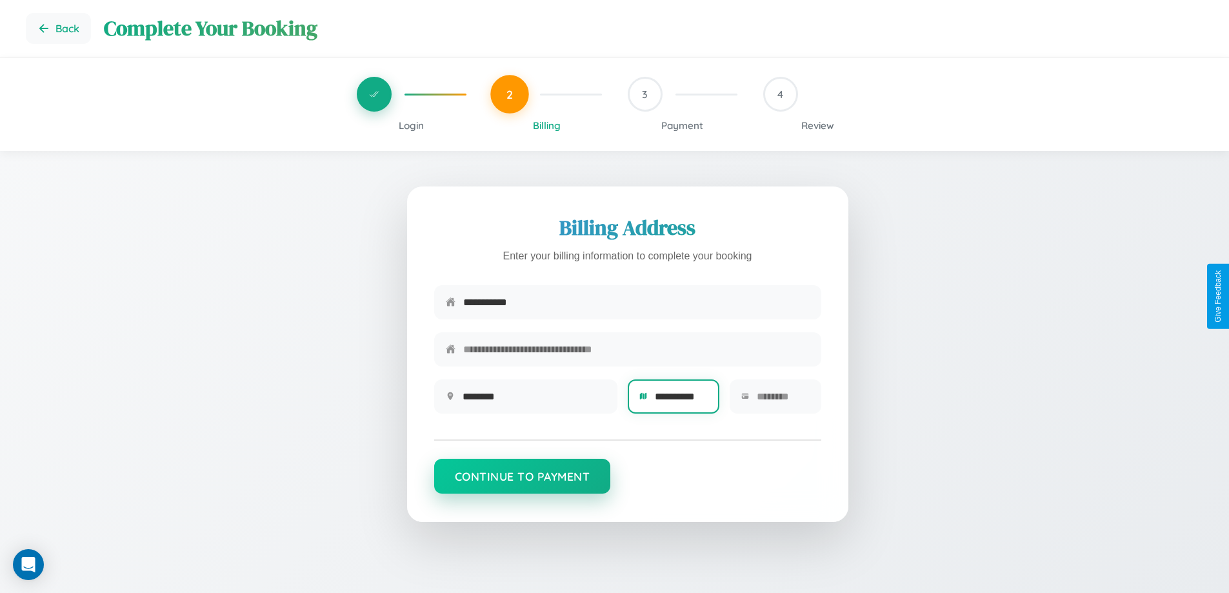
type input "**********"
click at [522, 482] on button "Continue to Payment" at bounding box center [522, 476] width 177 height 35
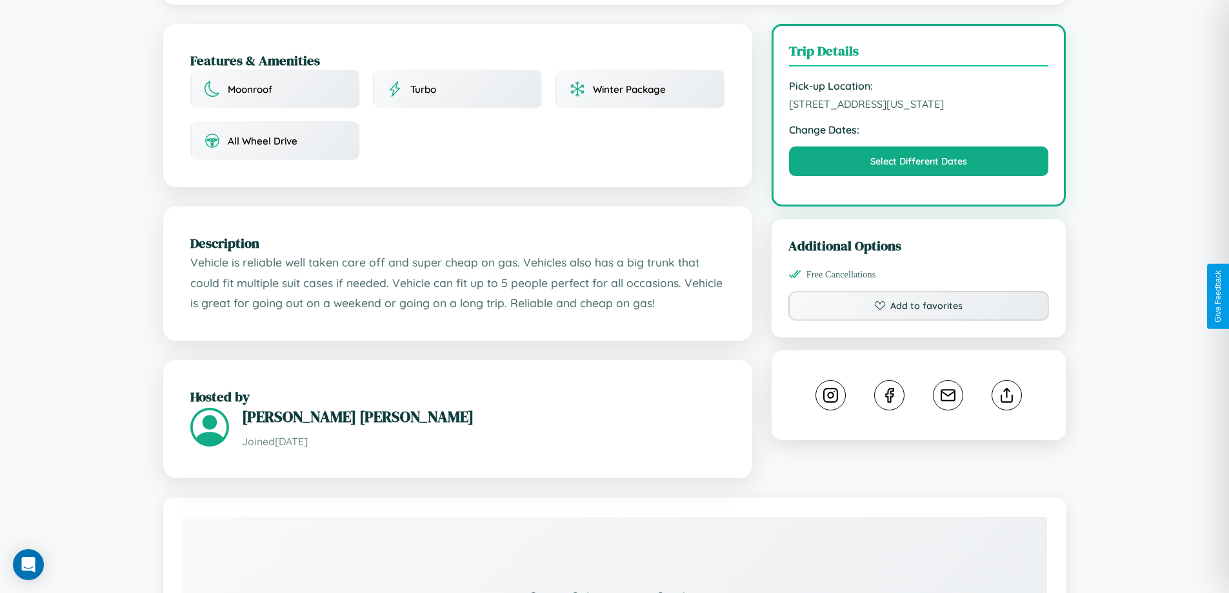
scroll to position [477, 0]
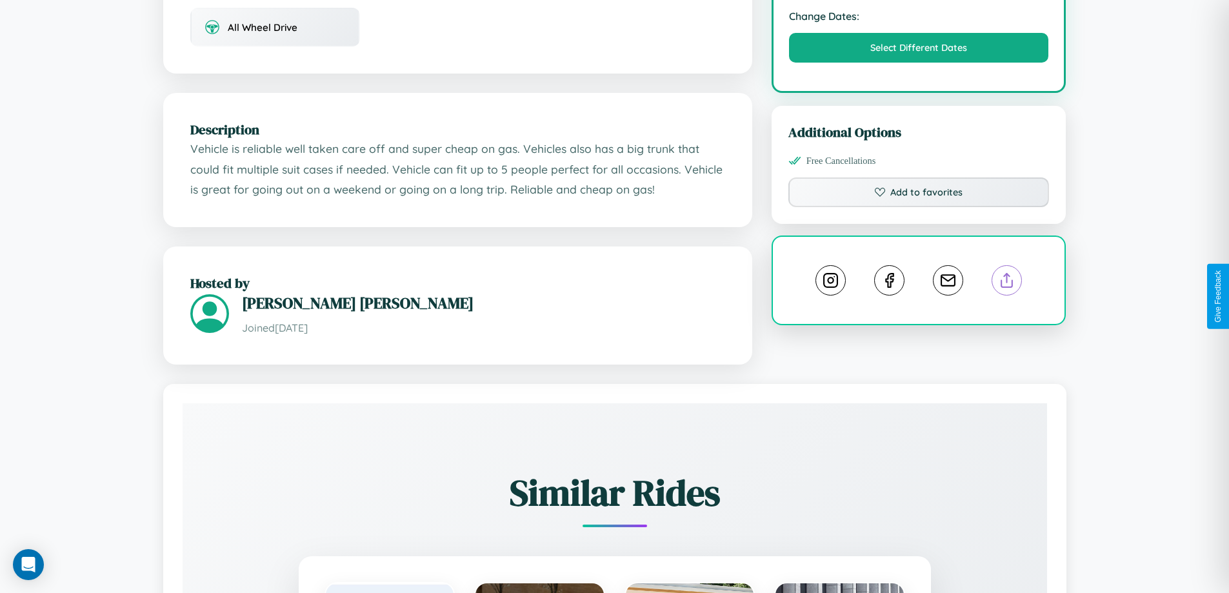
click at [1007, 283] on line at bounding box center [1007, 277] width 0 height 9
